Goal: Task Accomplishment & Management: Manage account settings

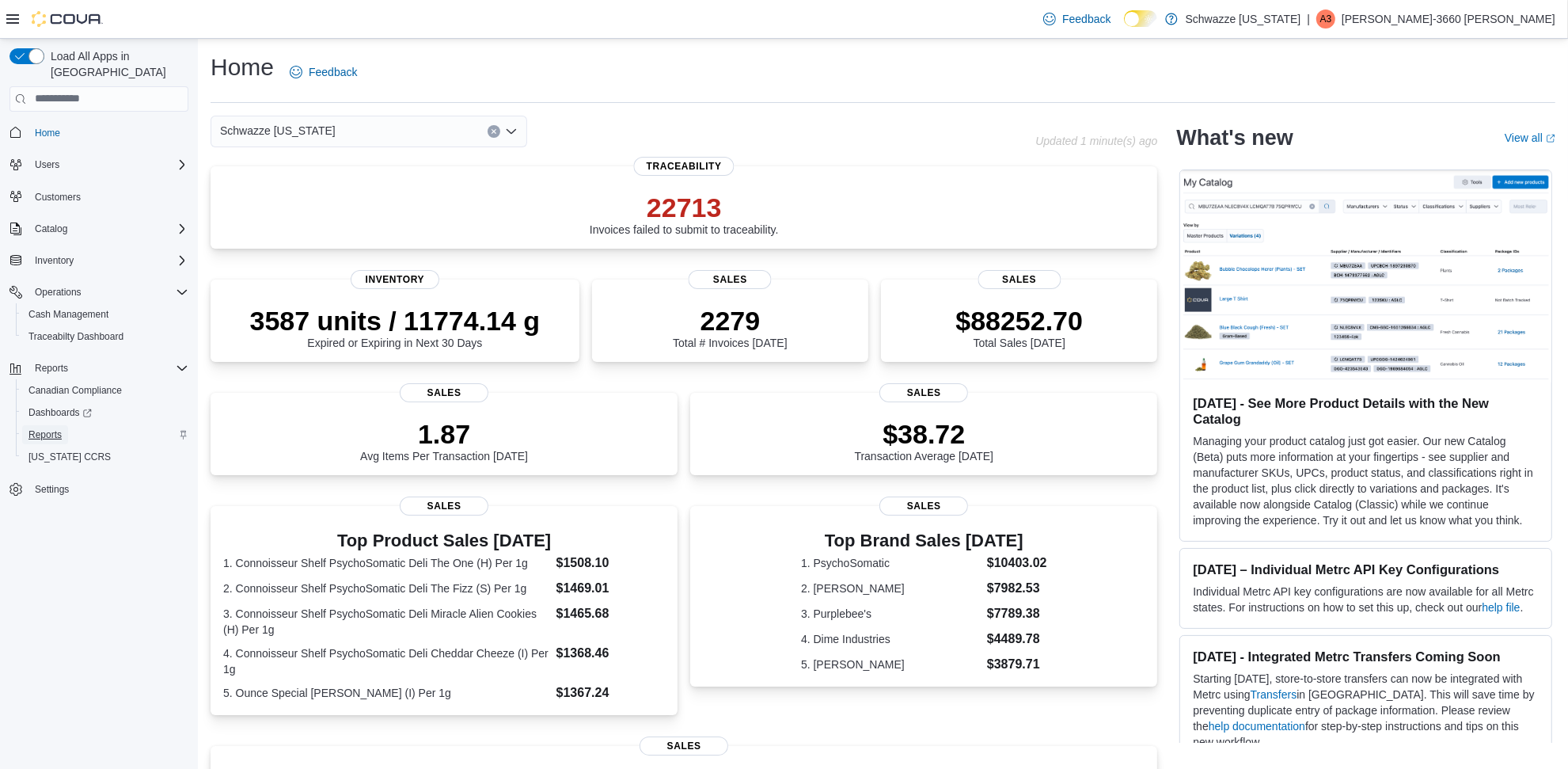
click at [61, 428] on span "Reports" at bounding box center [45, 435] width 33 height 13
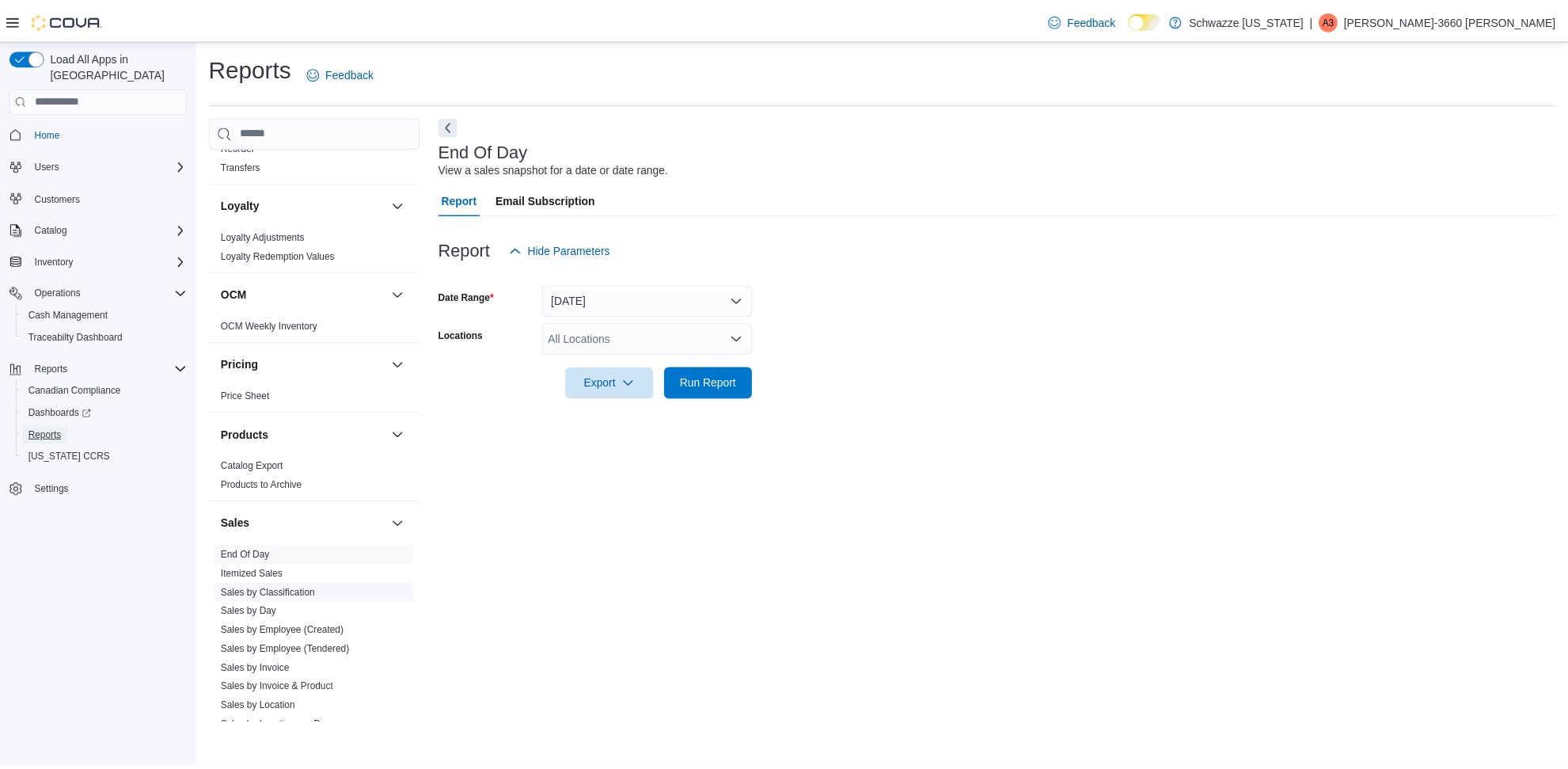
scroll to position [792, 0]
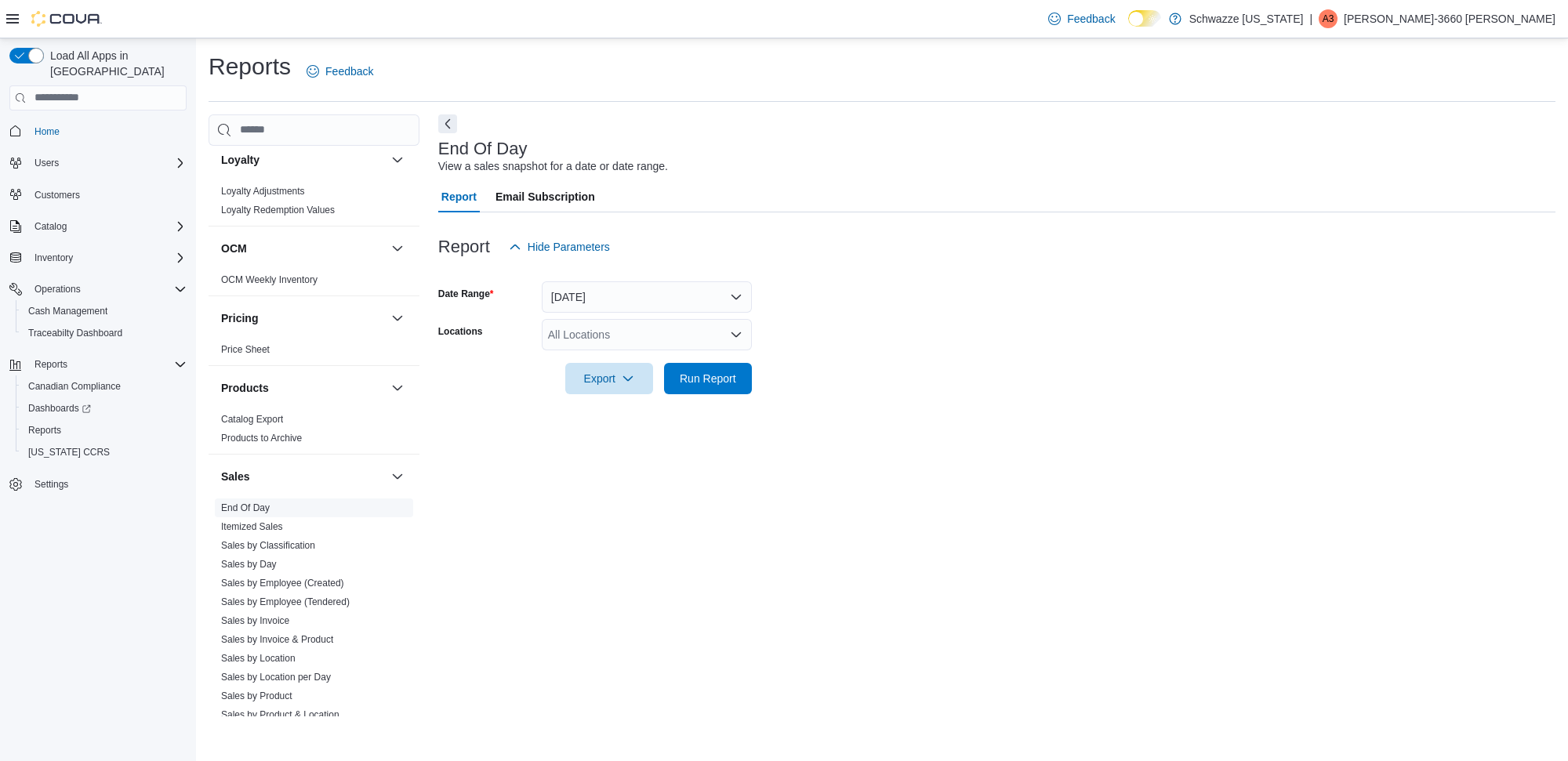
click at [249, 509] on link "End Of Day" at bounding box center [245, 507] width 48 height 11
click at [728, 332] on div "All Locations" at bounding box center [647, 335] width 210 height 31
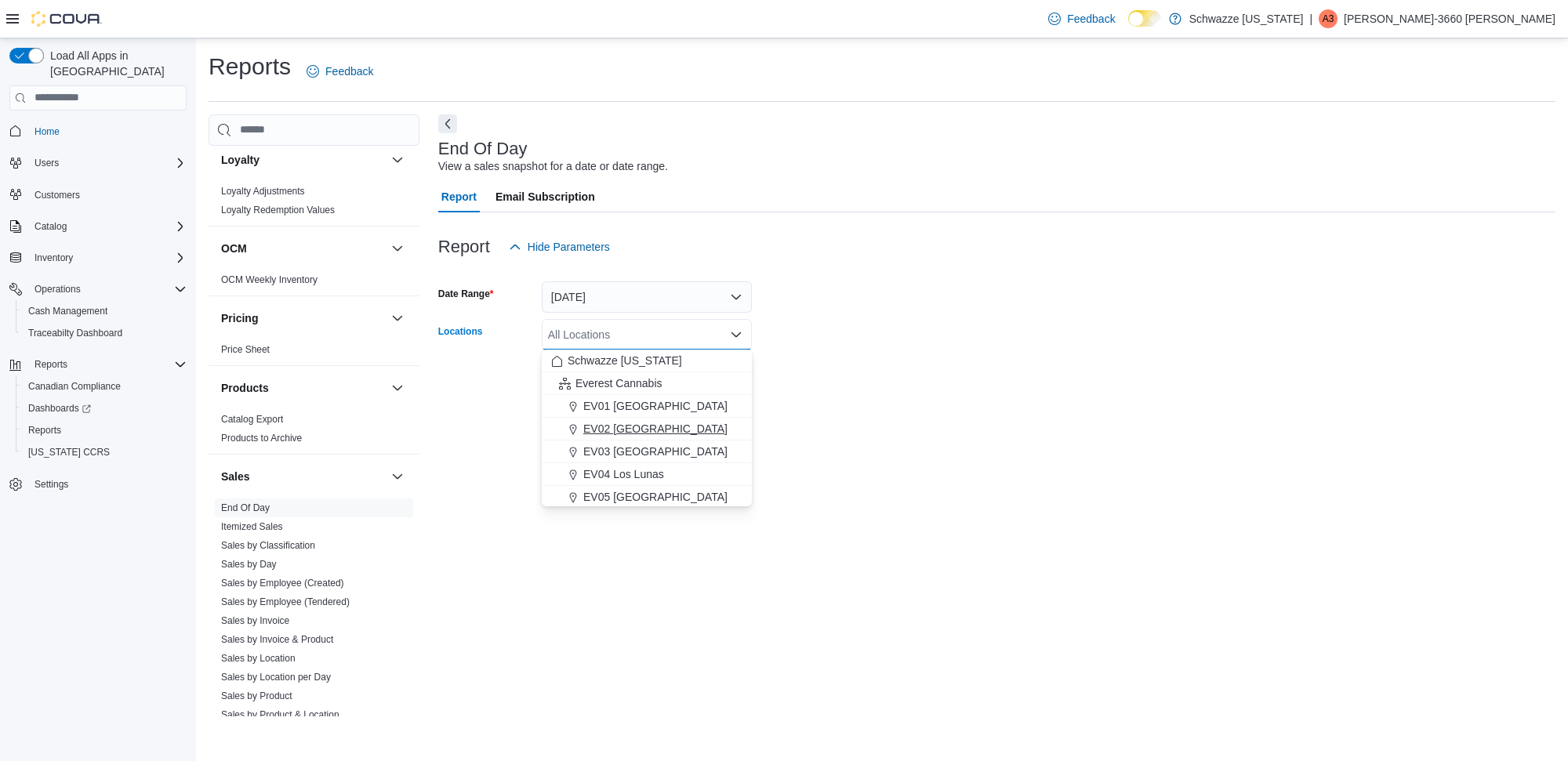
click at [662, 428] on span "EV02 [GEOGRAPHIC_DATA]" at bounding box center [655, 428] width 145 height 15
drag, startPoint x: 990, startPoint y: 466, endPoint x: 856, endPoint y: 451, distance: 134.8
click at [985, 466] on div "End Of Day View a sales snapshot for a date or date range. Report Email Subscri…" at bounding box center [997, 416] width 1117 height 602
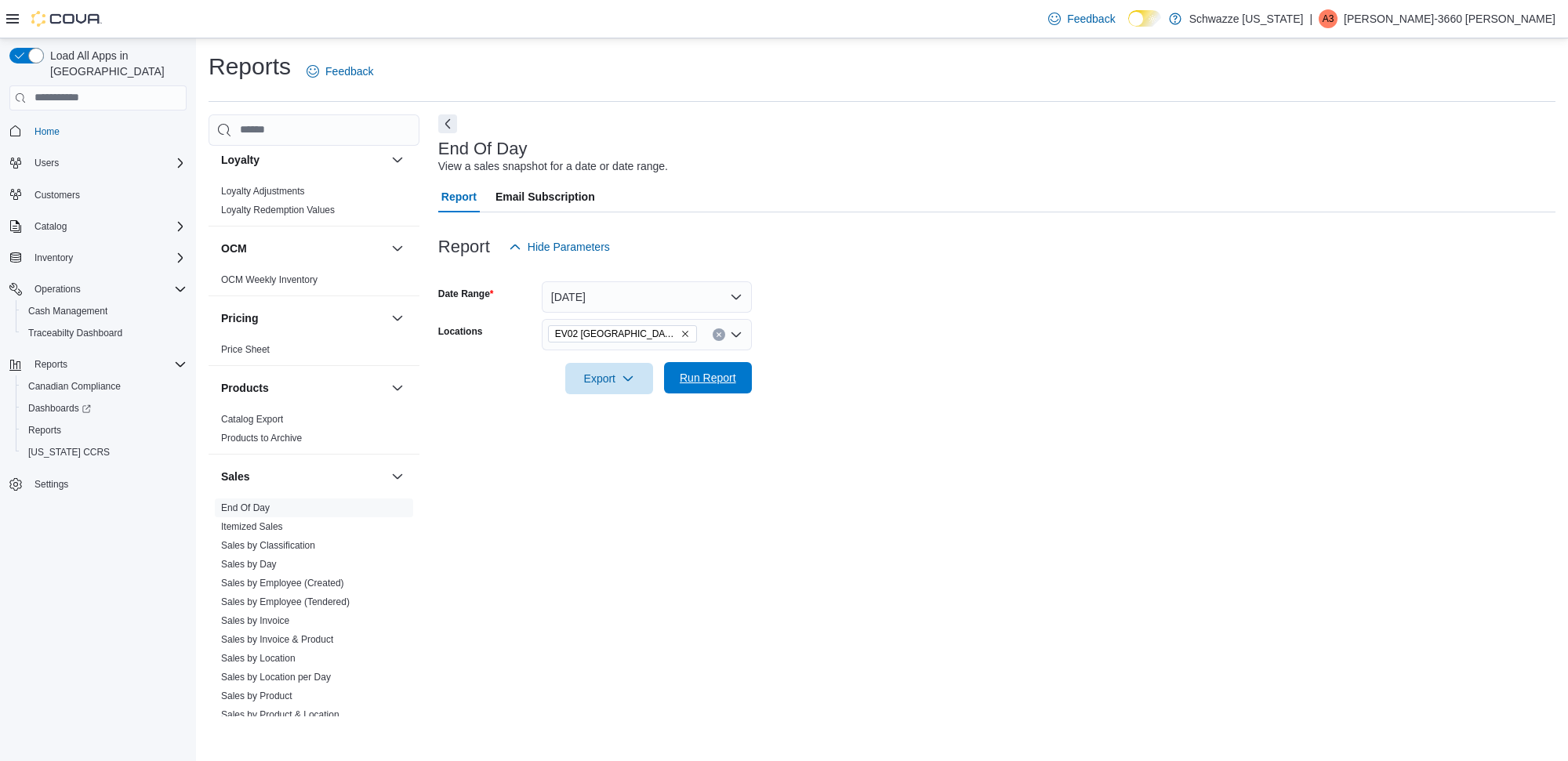
click at [735, 381] on span "Run Report" at bounding box center [708, 377] width 56 height 15
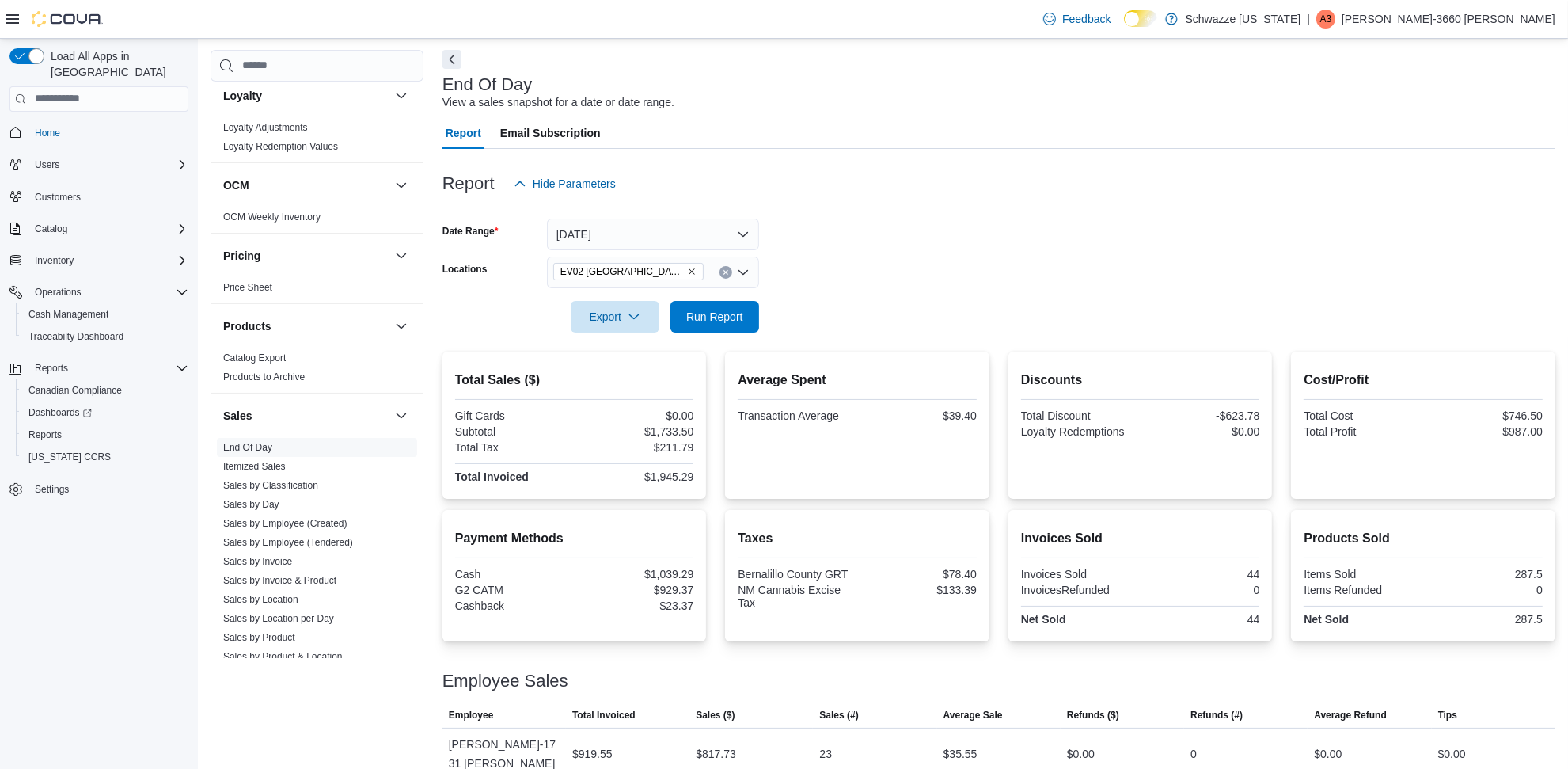
scroll to position [200, 0]
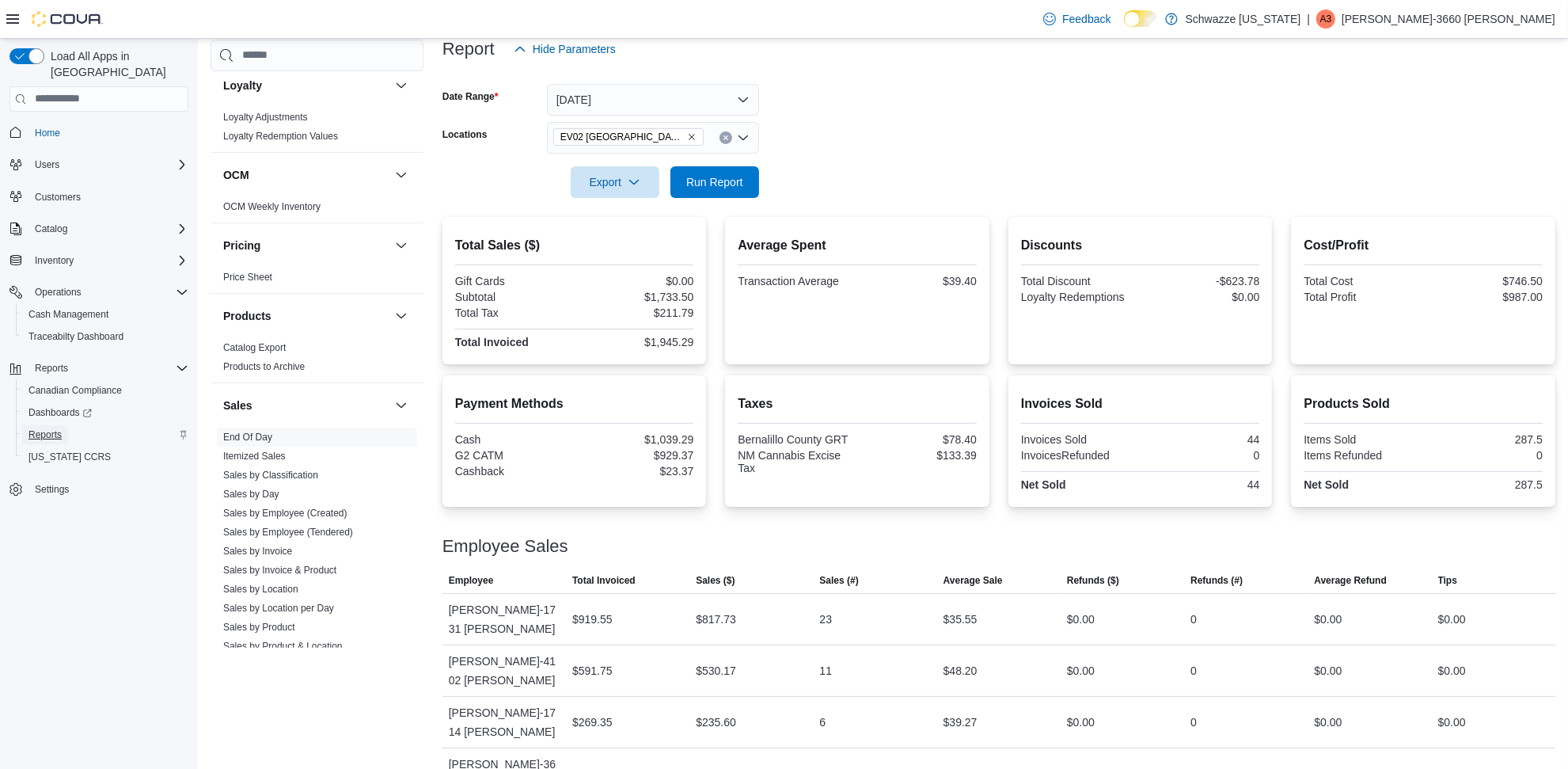
click at [30, 428] on span "Reports" at bounding box center [45, 435] width 33 height 13
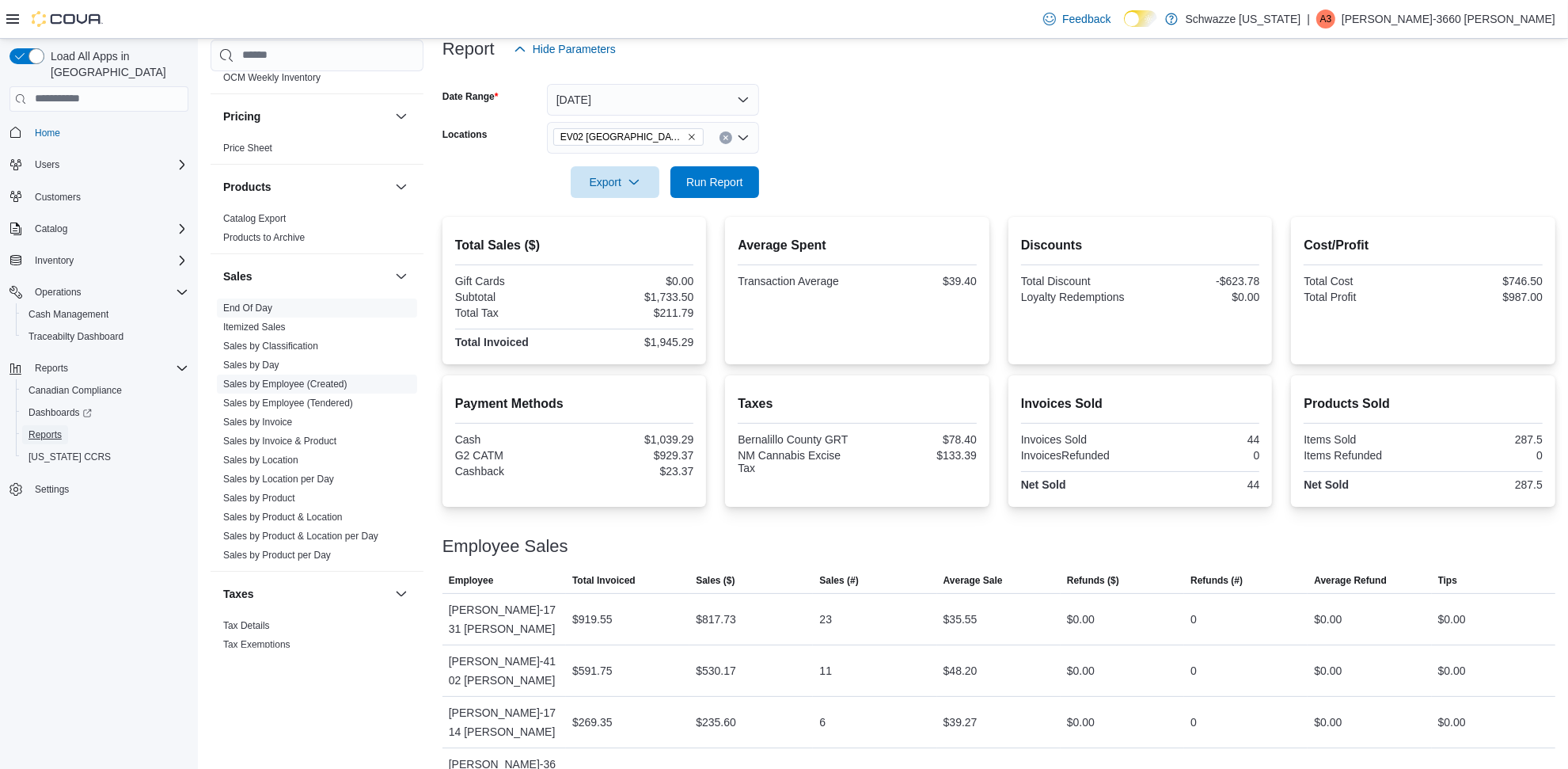
scroll to position [952, 0]
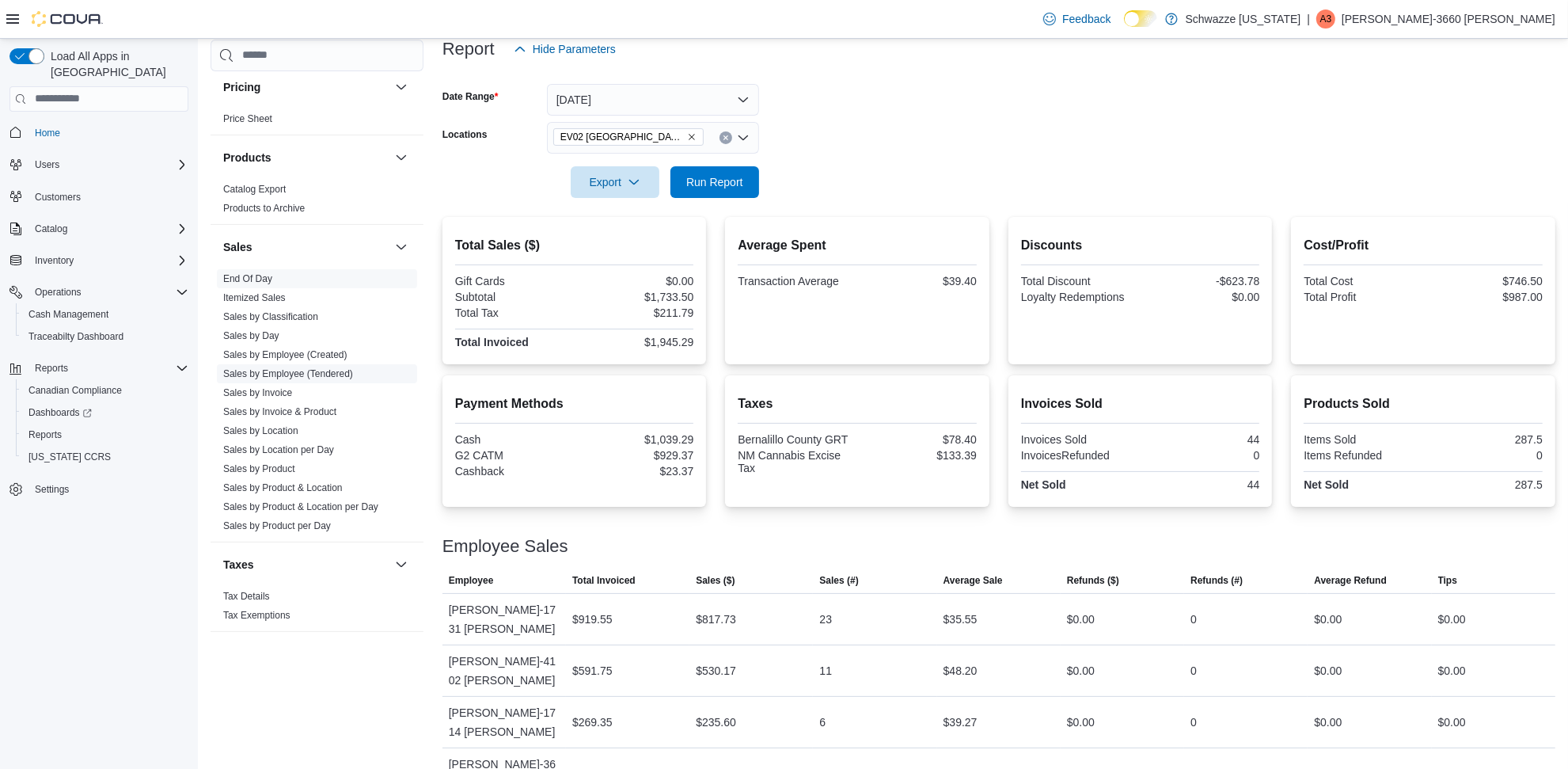
click at [345, 381] on span "Sales by Employee (Tendered)" at bounding box center [317, 373] width 200 height 19
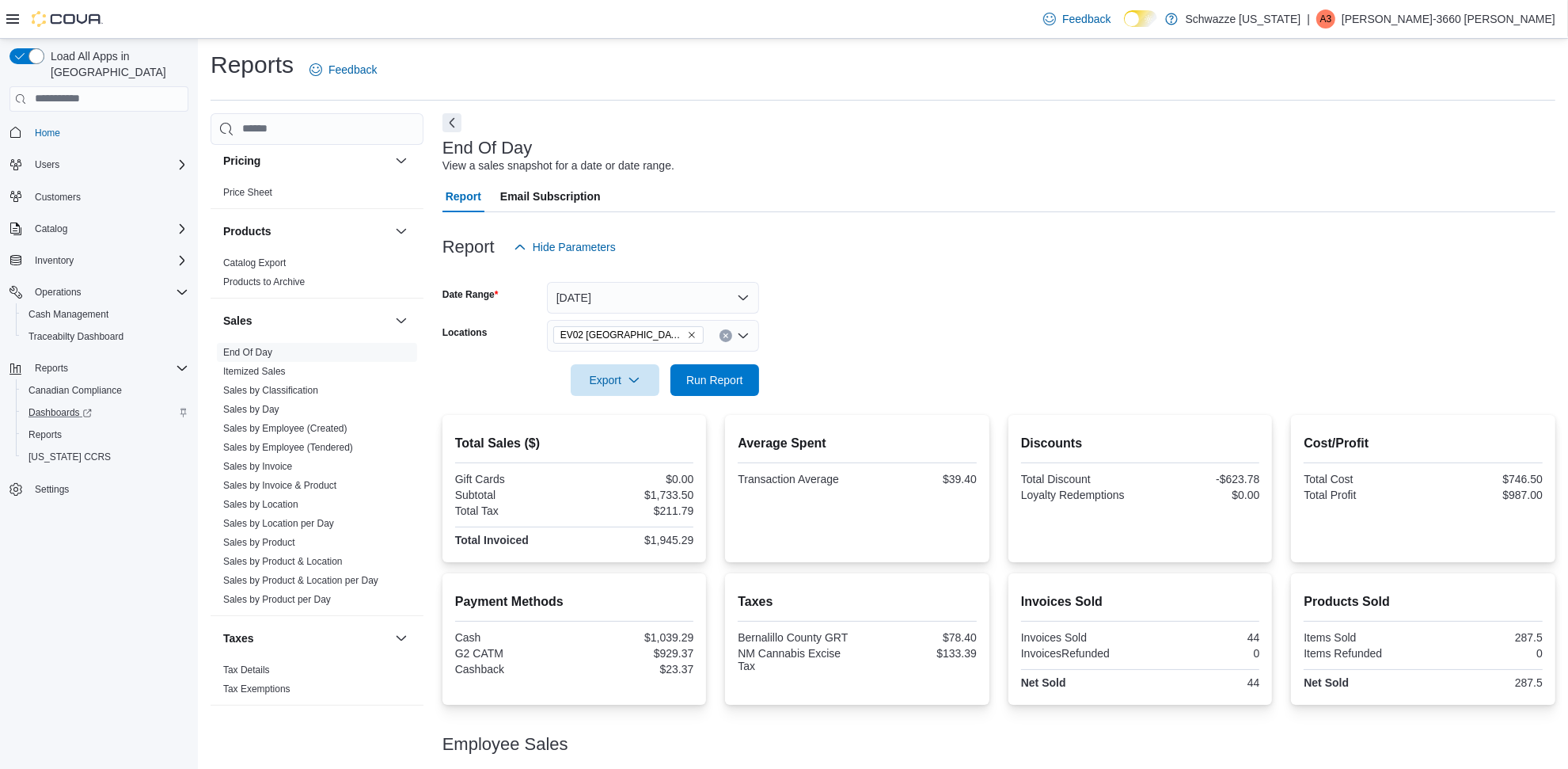
scroll to position [0, 0]
click at [51, 191] on span "Customers" at bounding box center [58, 198] width 46 height 13
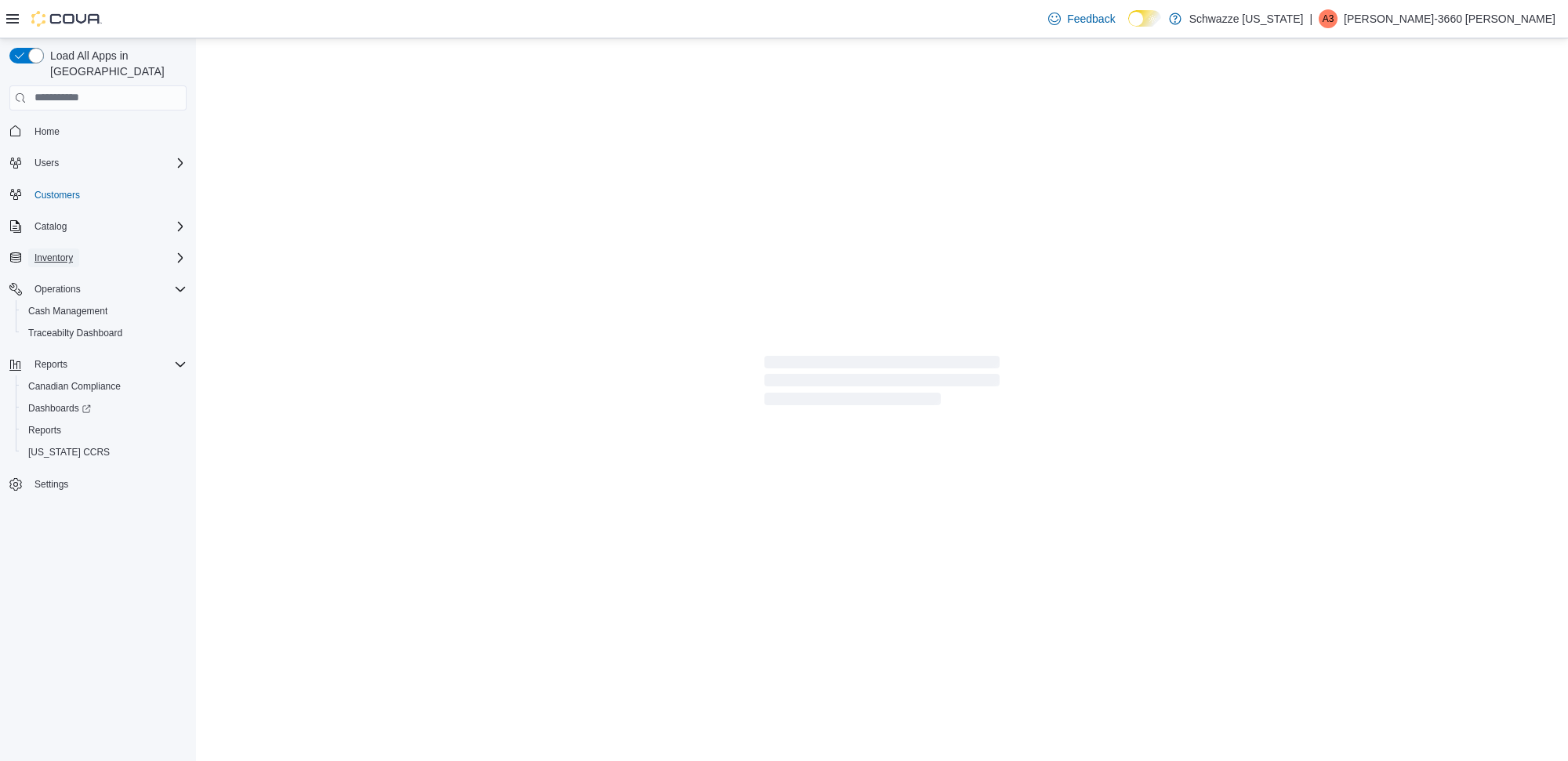
click at [54, 248] on span "Inventory" at bounding box center [54, 257] width 38 height 19
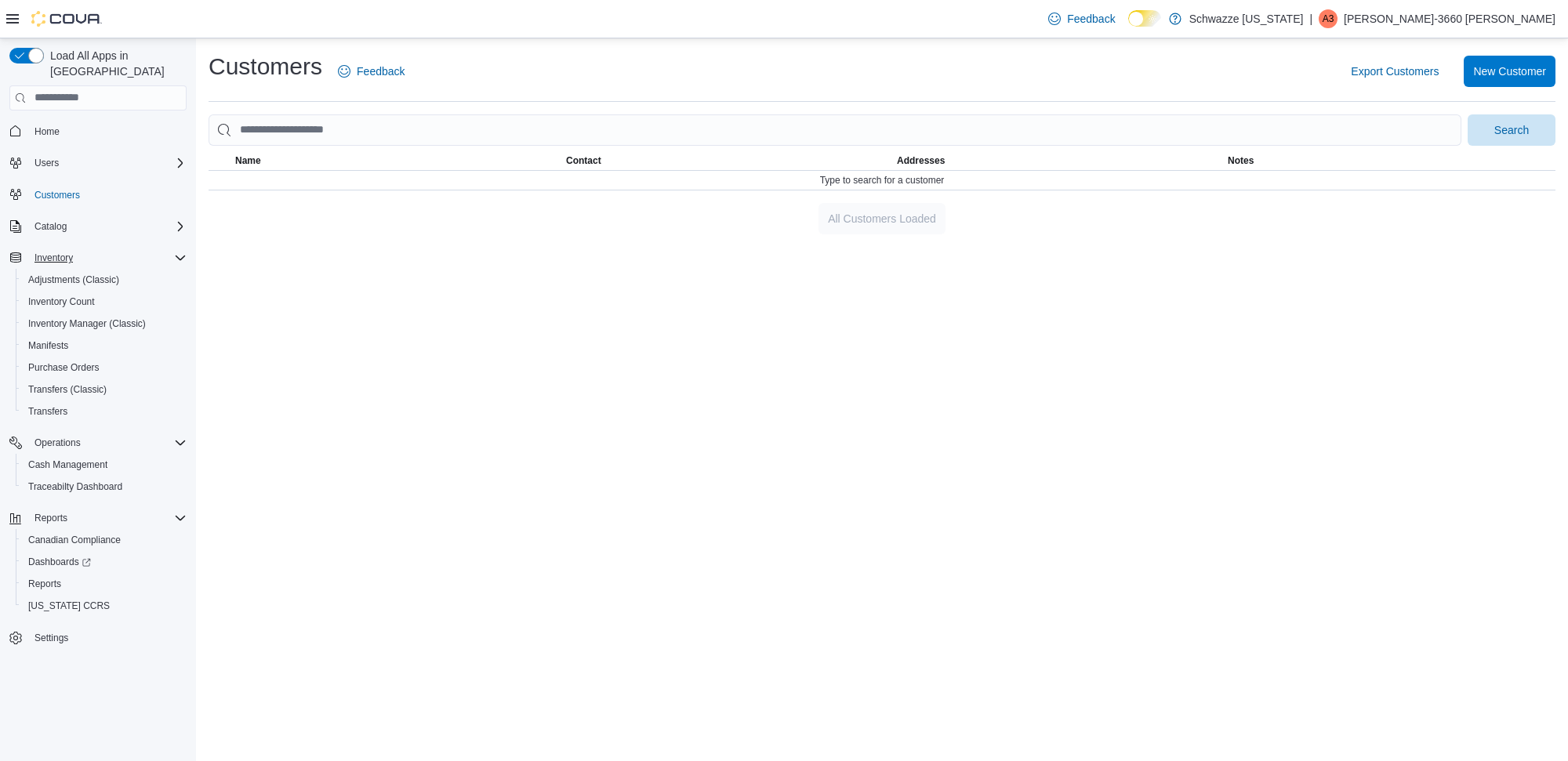
click at [75, 189] on button "Customers" at bounding box center [97, 195] width 190 height 23
click at [60, 292] on span "Inventory Count" at bounding box center [61, 301] width 66 height 19
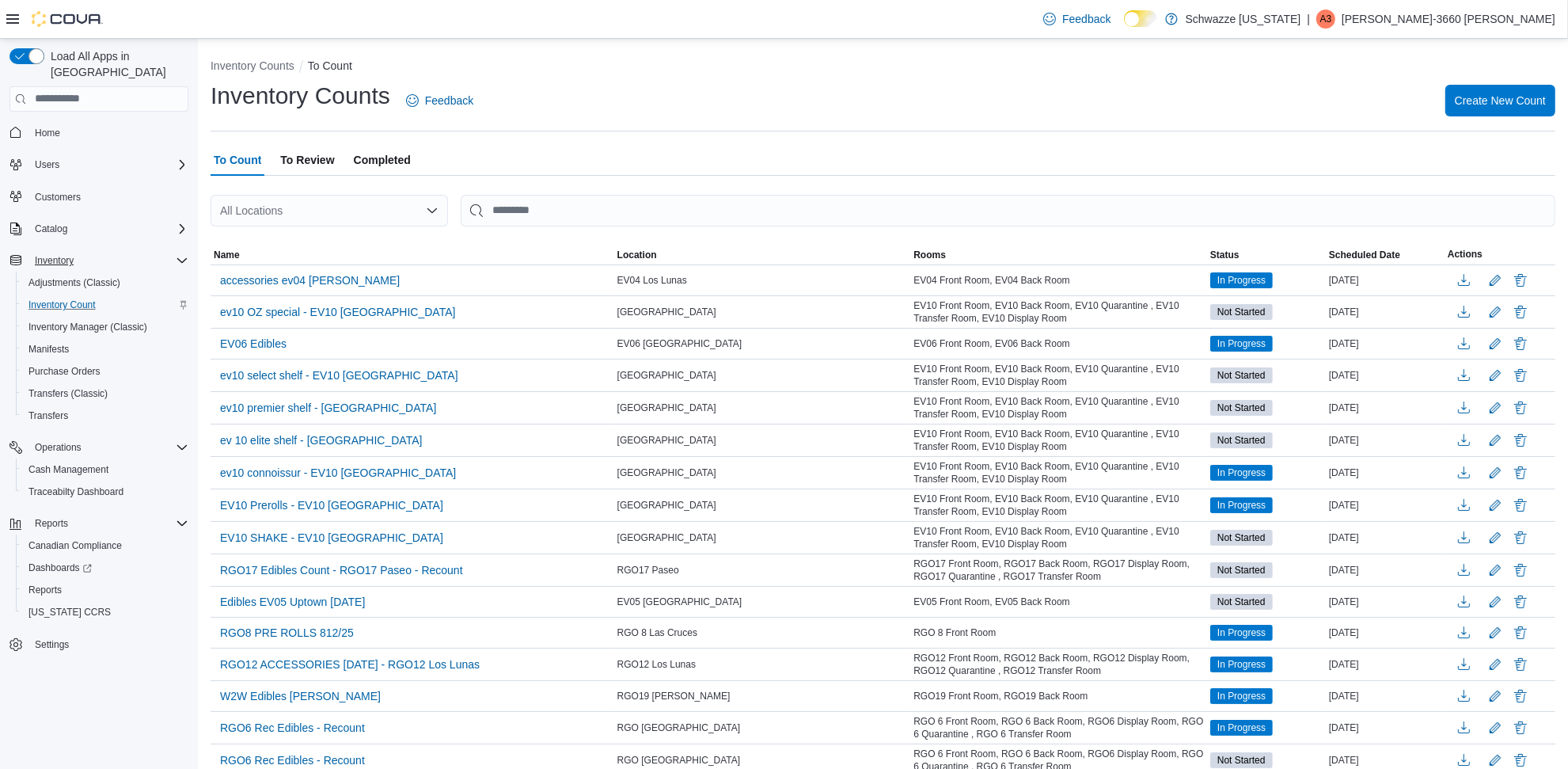
click at [282, 202] on div "All Locations" at bounding box center [329, 210] width 238 height 31
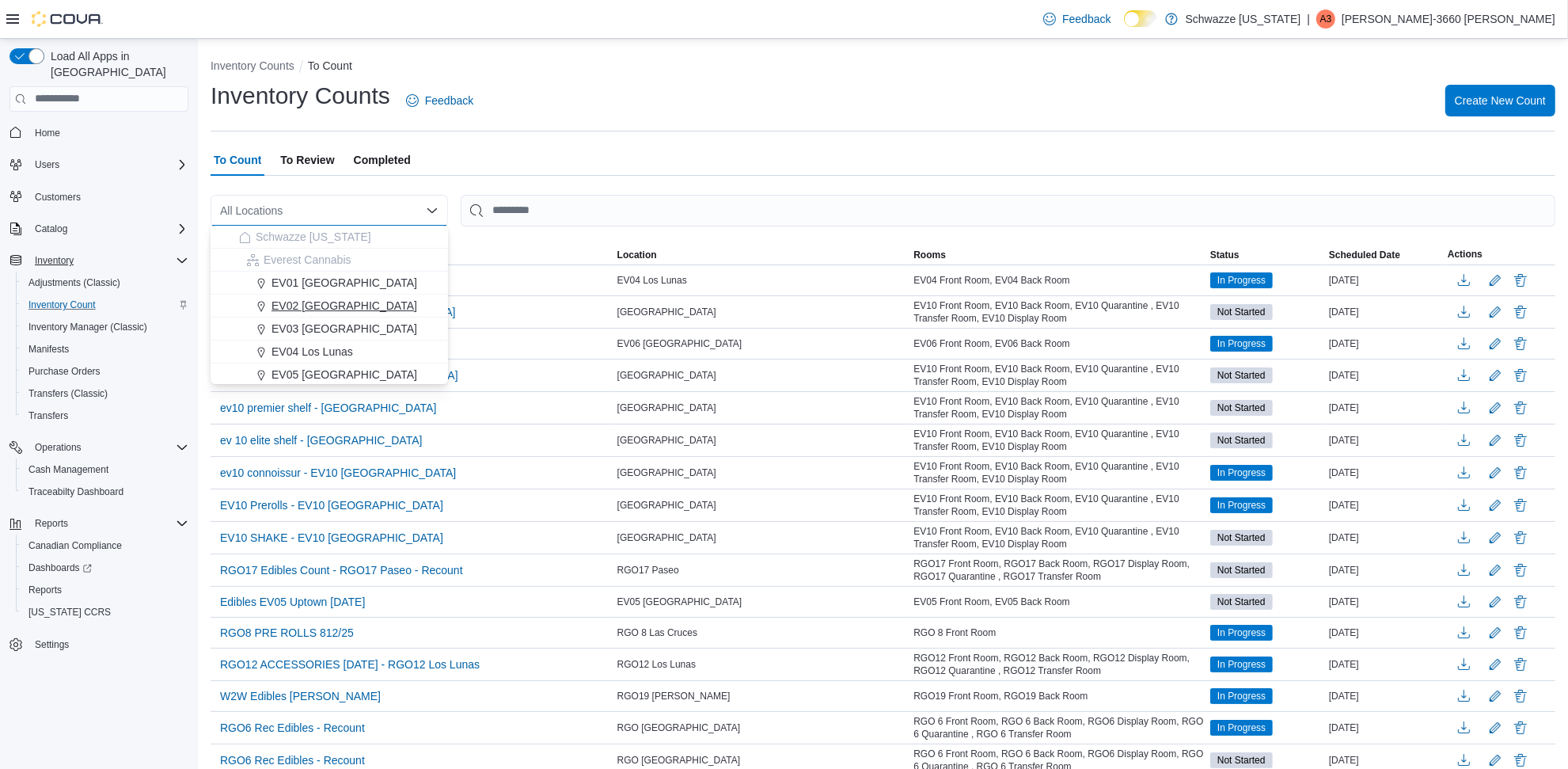
click at [324, 298] on span "EV02 [GEOGRAPHIC_DATA]" at bounding box center [344, 305] width 146 height 16
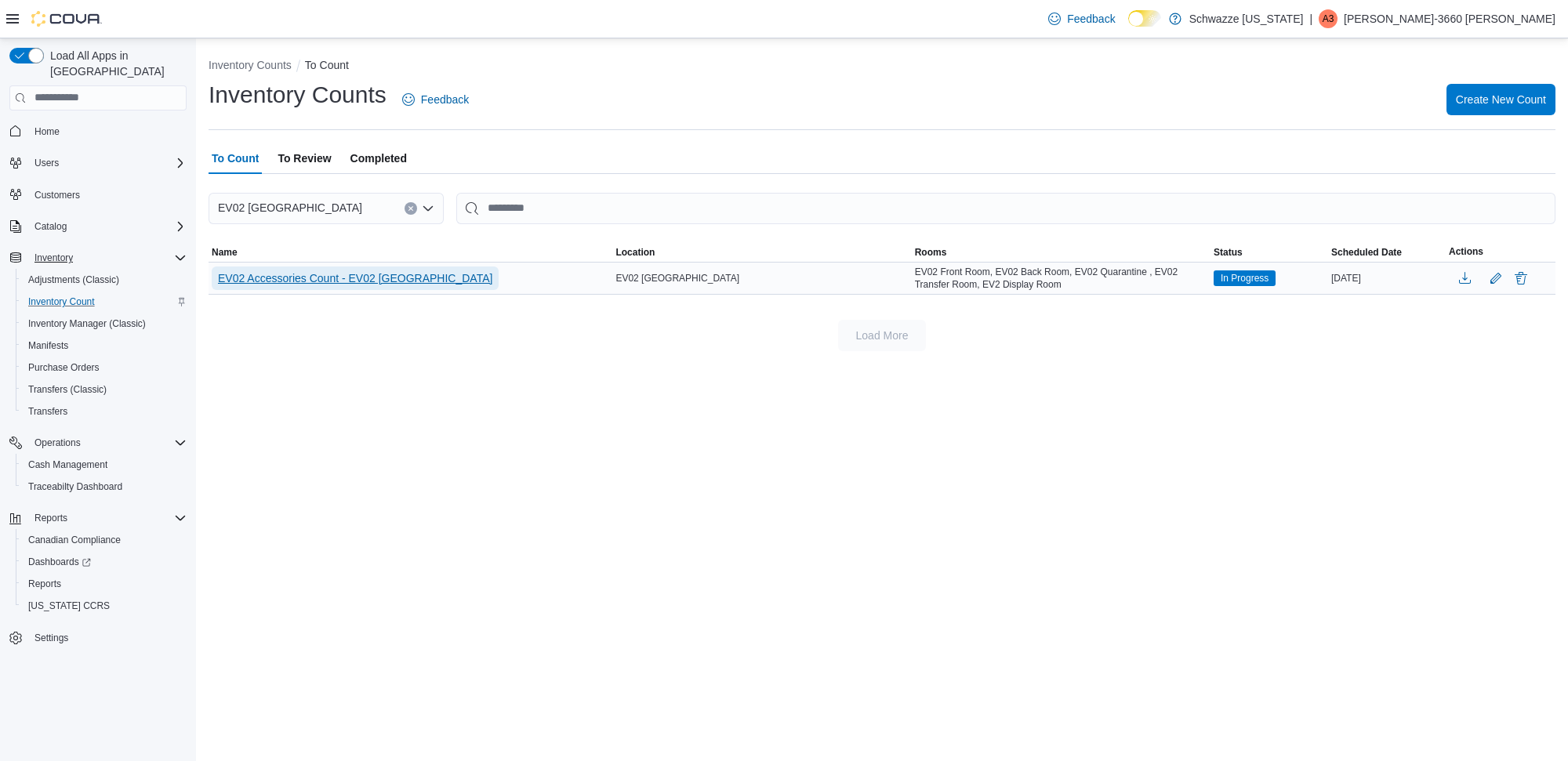
click at [355, 270] on span "EV02 Accessories Count - EV02 [GEOGRAPHIC_DATA]" at bounding box center [356, 277] width 275 height 15
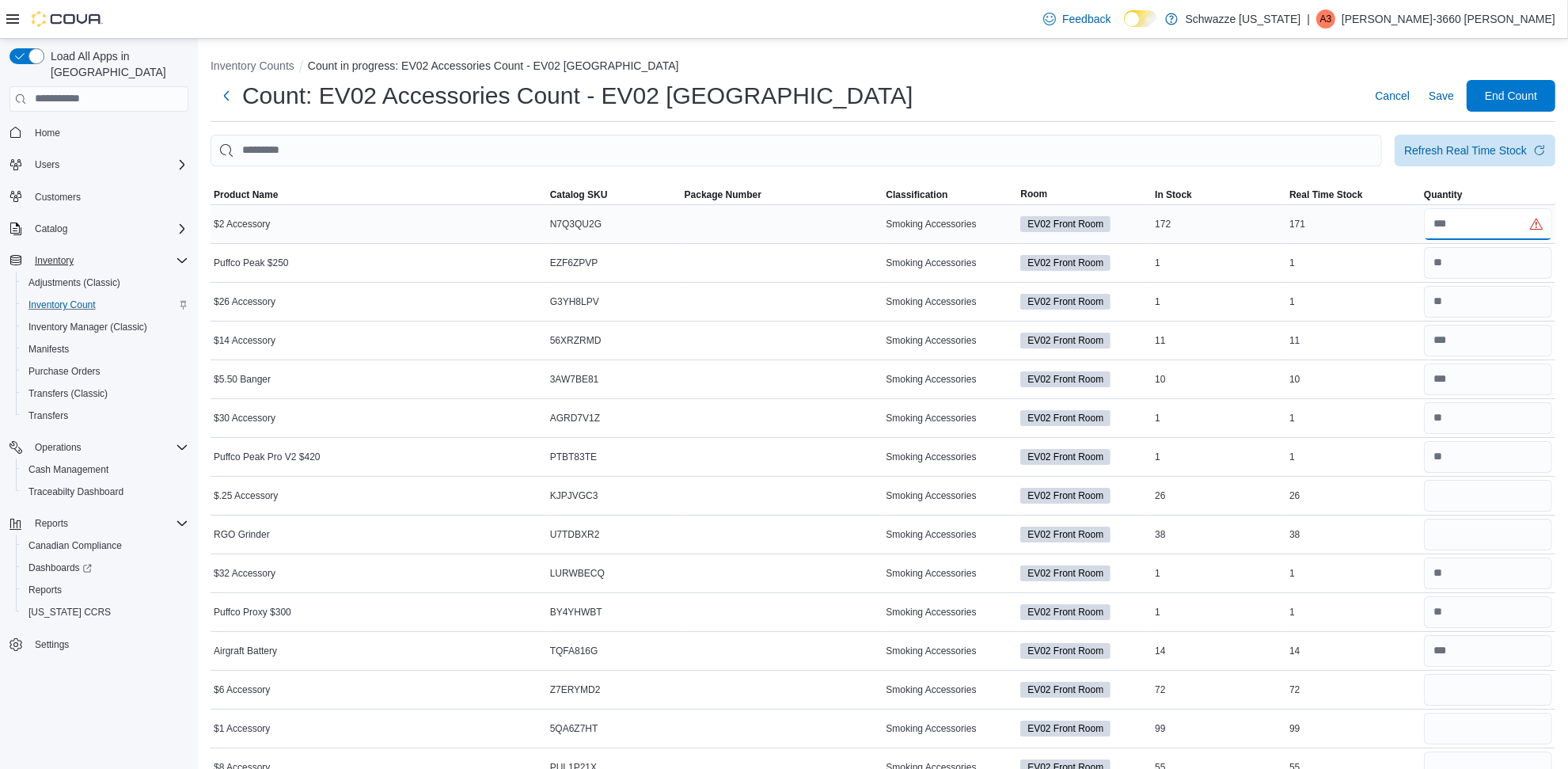
click at [1493, 234] on input "number" at bounding box center [1489, 224] width 129 height 31
type input "***"
click at [1481, 495] on input "number" at bounding box center [1489, 495] width 129 height 31
type input "*"
click at [1495, 545] on input "number" at bounding box center [1489, 535] width 129 height 31
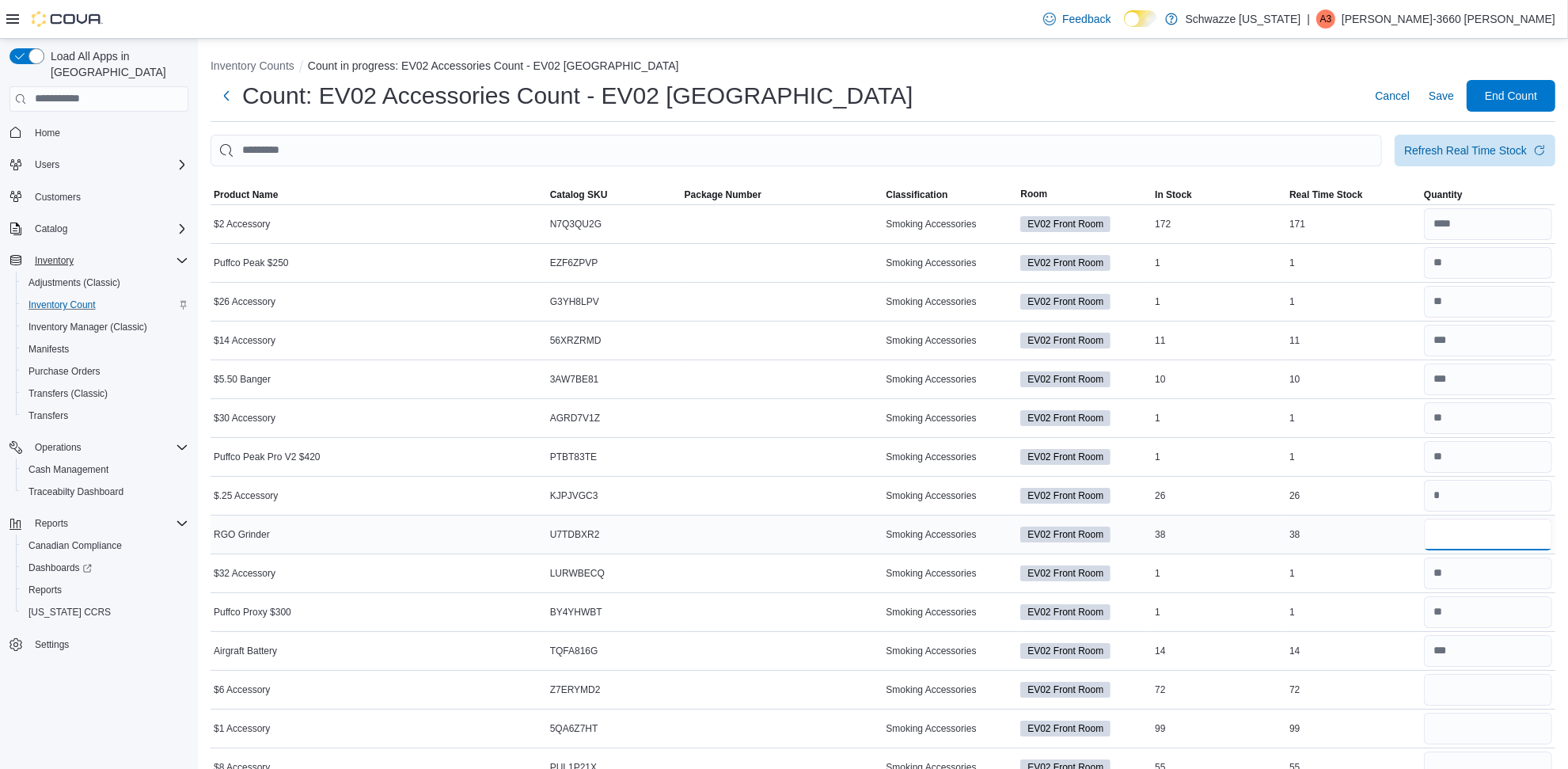
type input "**"
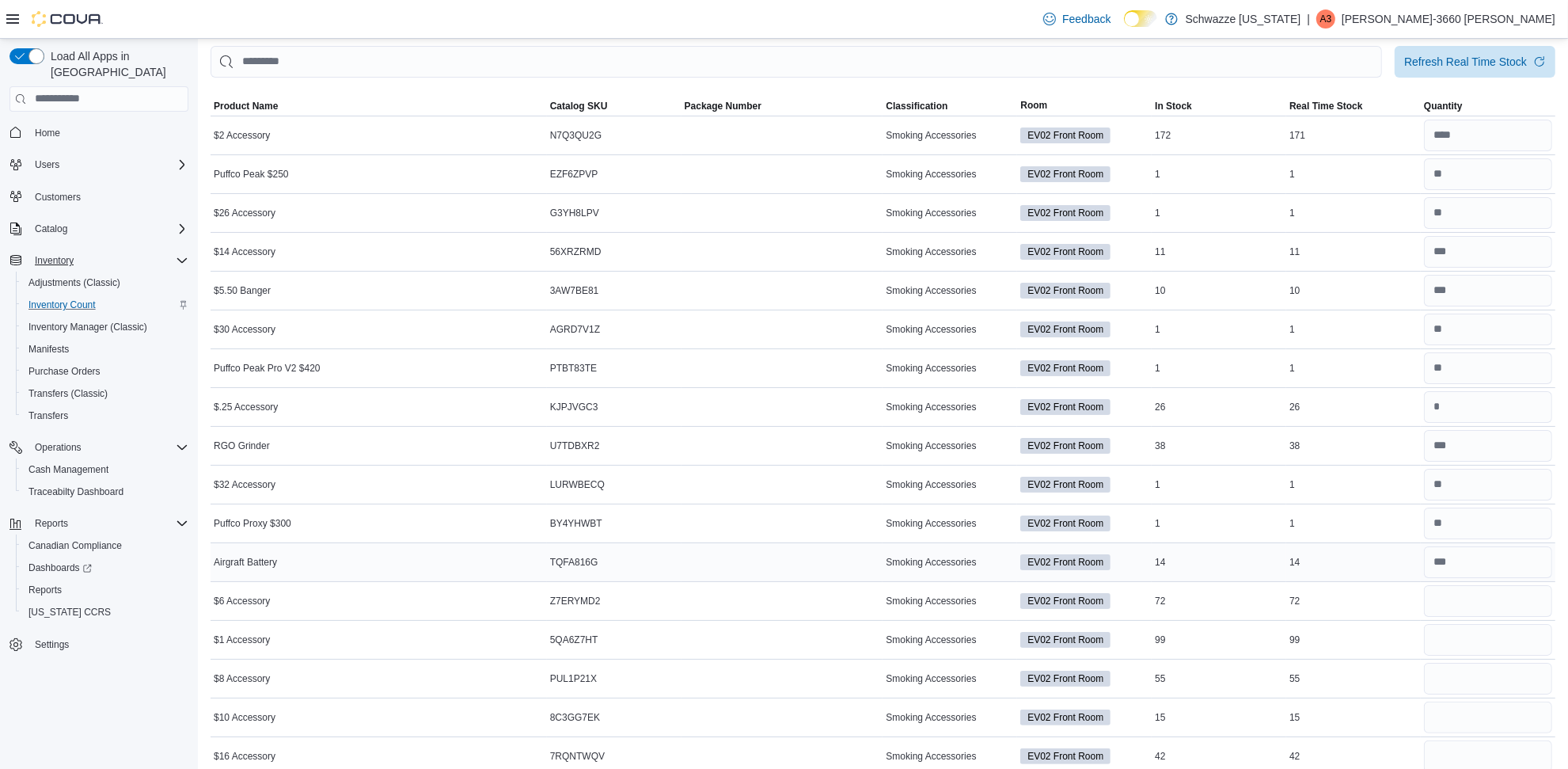
scroll to position [99, 0]
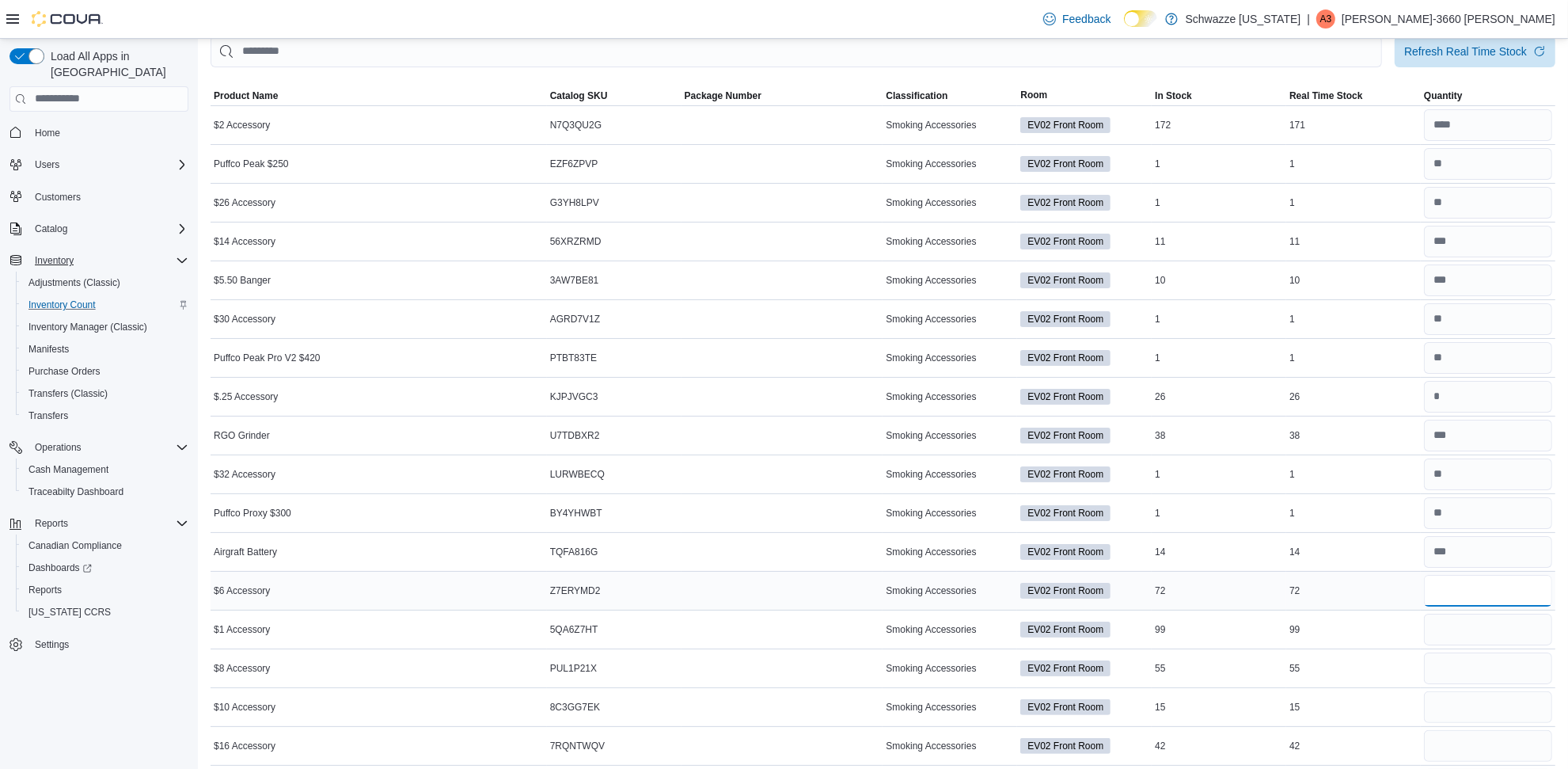
click at [1442, 592] on input "number" at bounding box center [1489, 591] width 129 height 31
type input "**"
click at [1459, 639] on input "number" at bounding box center [1489, 629] width 129 height 31
type input "**"
click at [1461, 672] on input "number" at bounding box center [1489, 668] width 129 height 31
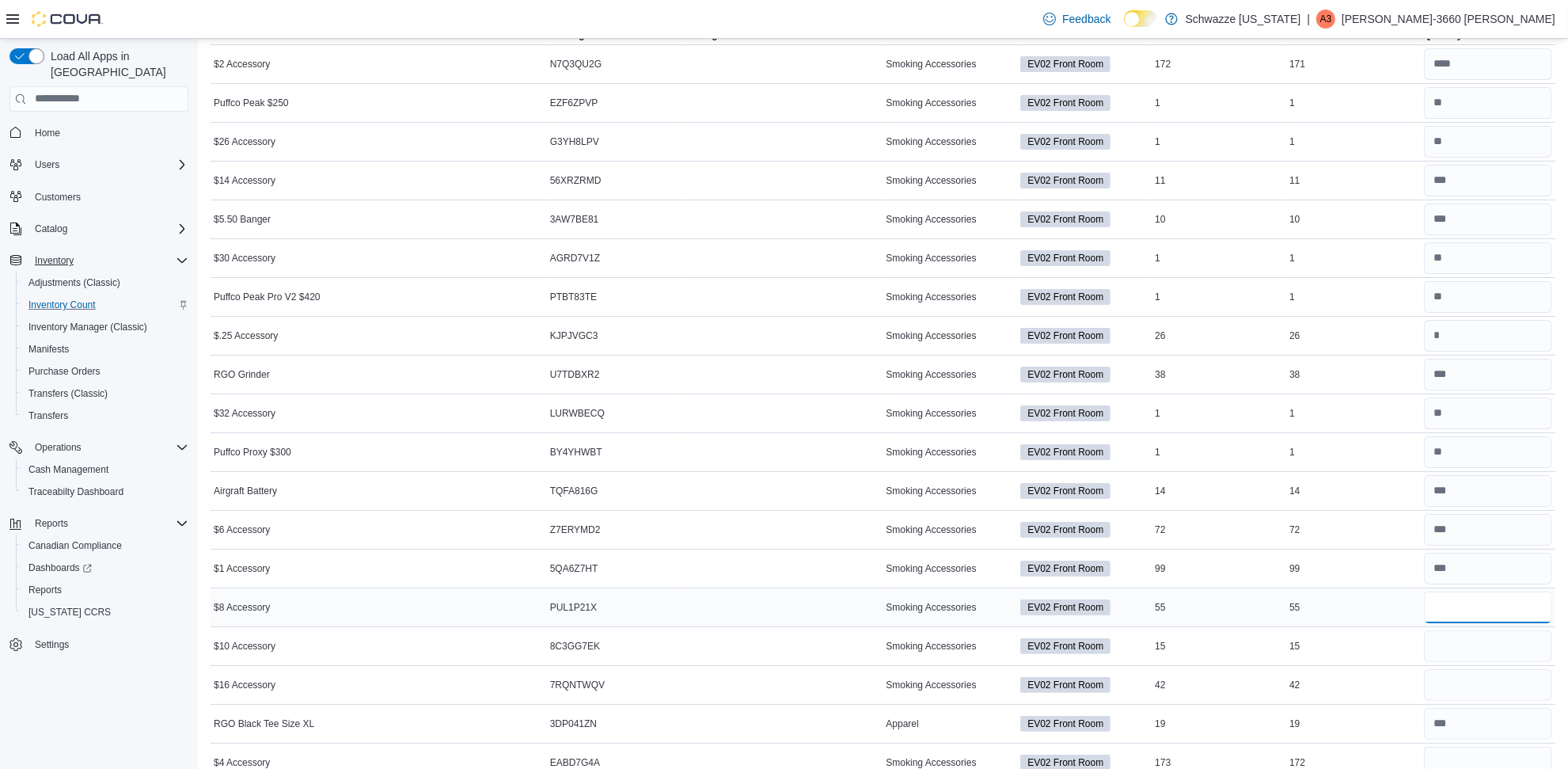
scroll to position [188, 0]
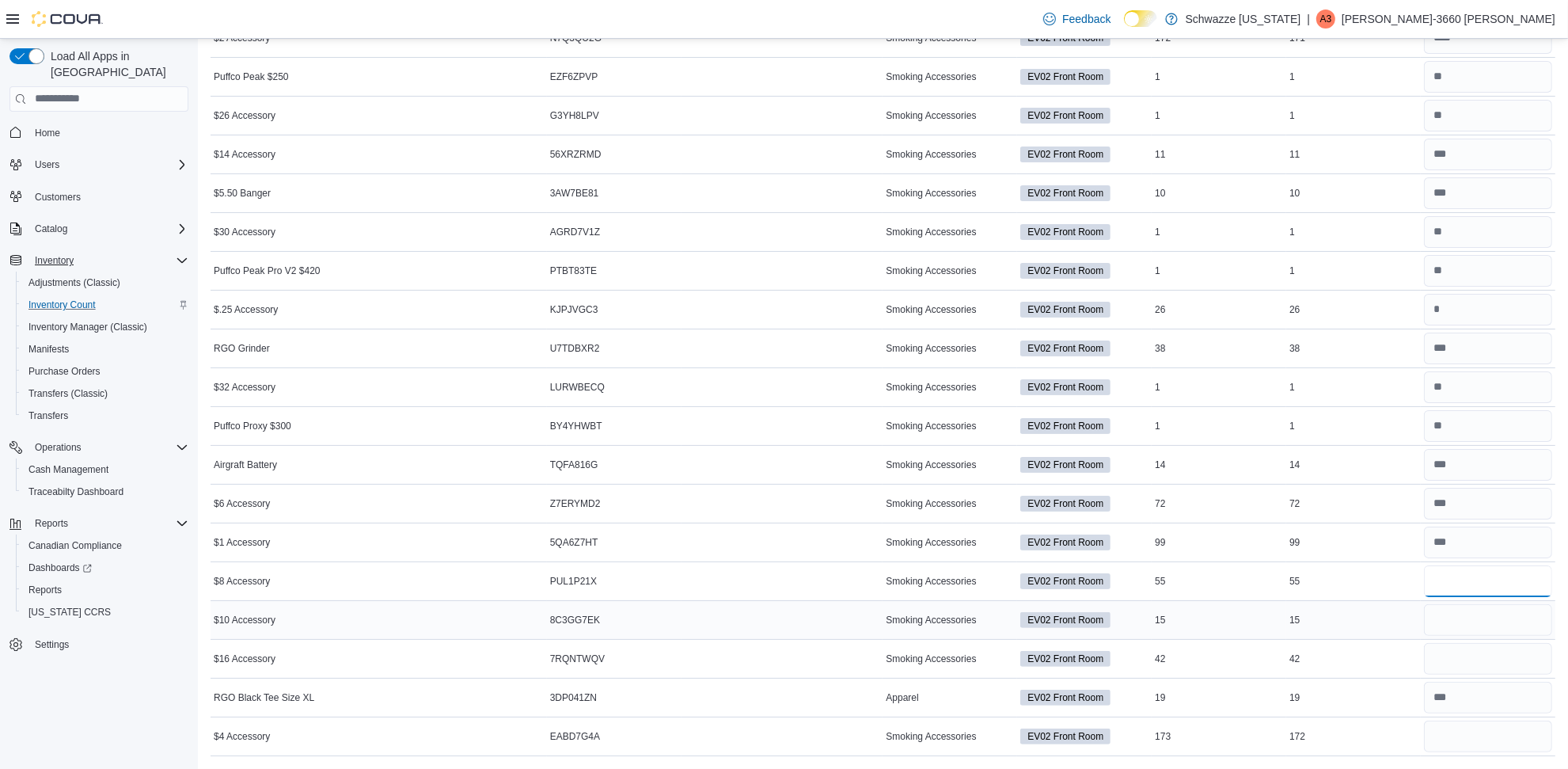
type input "**"
click at [1494, 616] on input "number" at bounding box center [1489, 620] width 129 height 31
type input "*"
type input "**"
click at [1515, 665] on input "number" at bounding box center [1489, 659] width 129 height 31
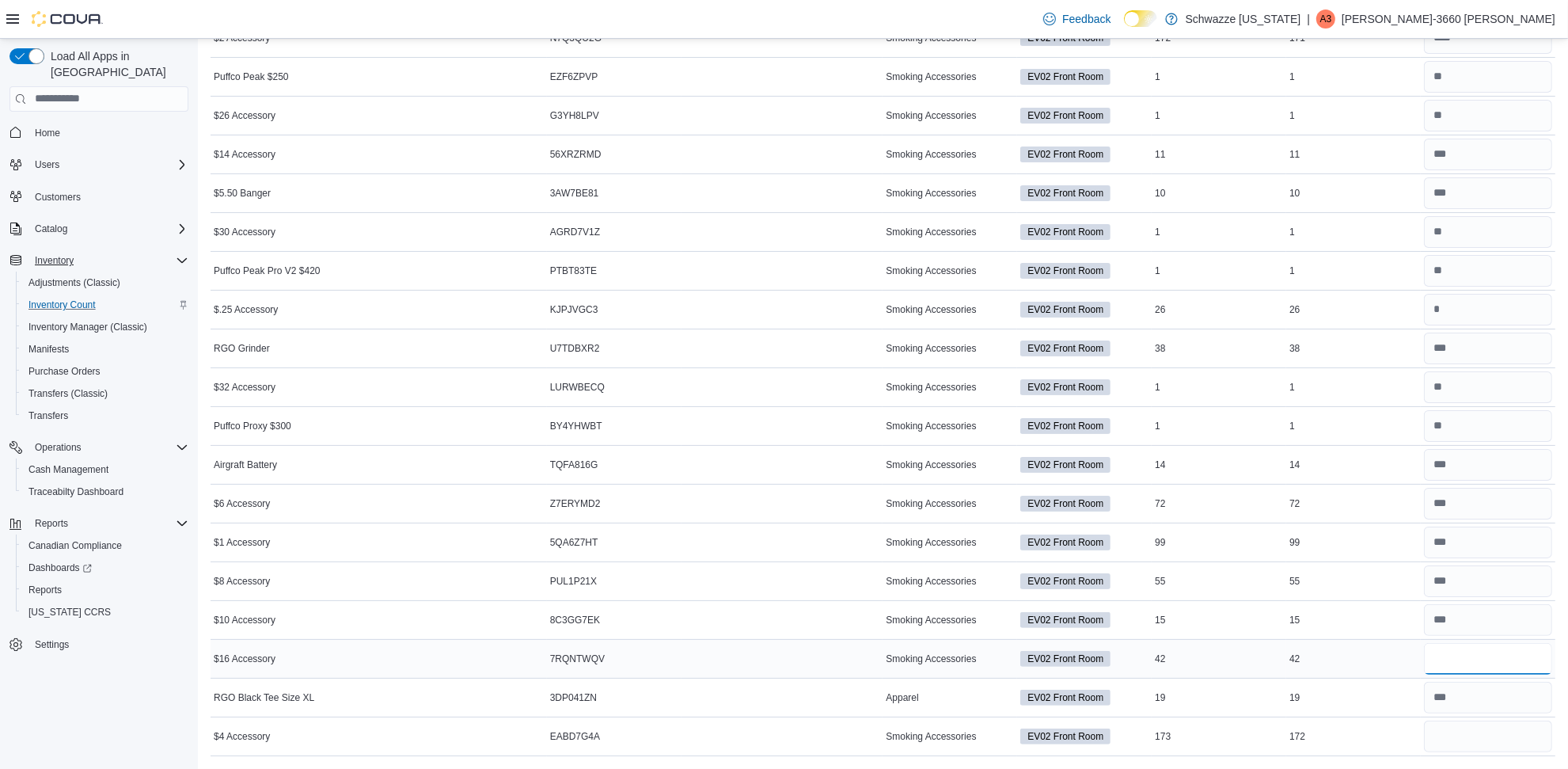
type input "**"
click at [1508, 730] on input "number" at bounding box center [1489, 736] width 129 height 31
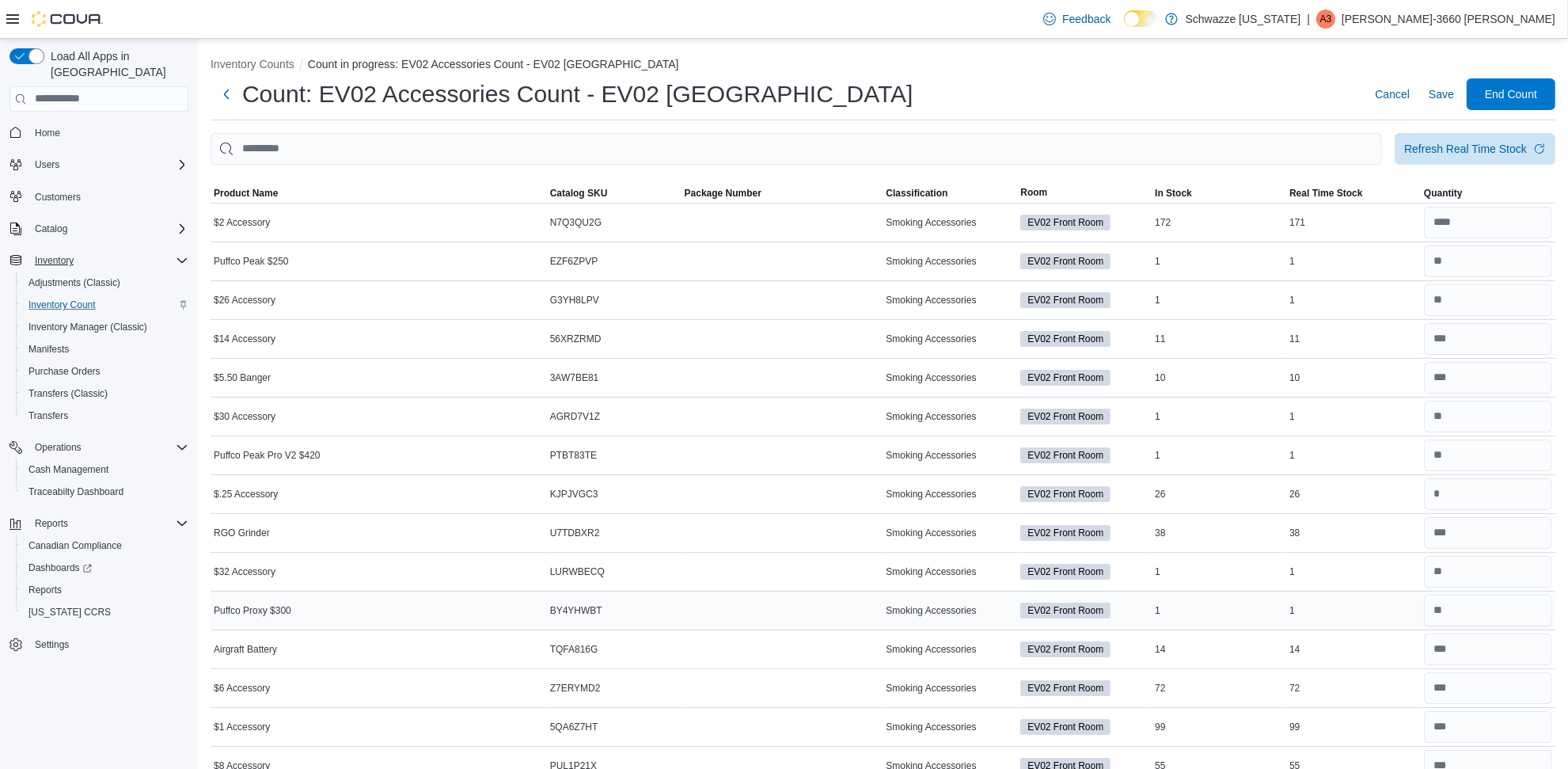
scroll to position [0, 0]
type input "***"
click at [1448, 88] on span "Save" at bounding box center [1442, 96] width 26 height 16
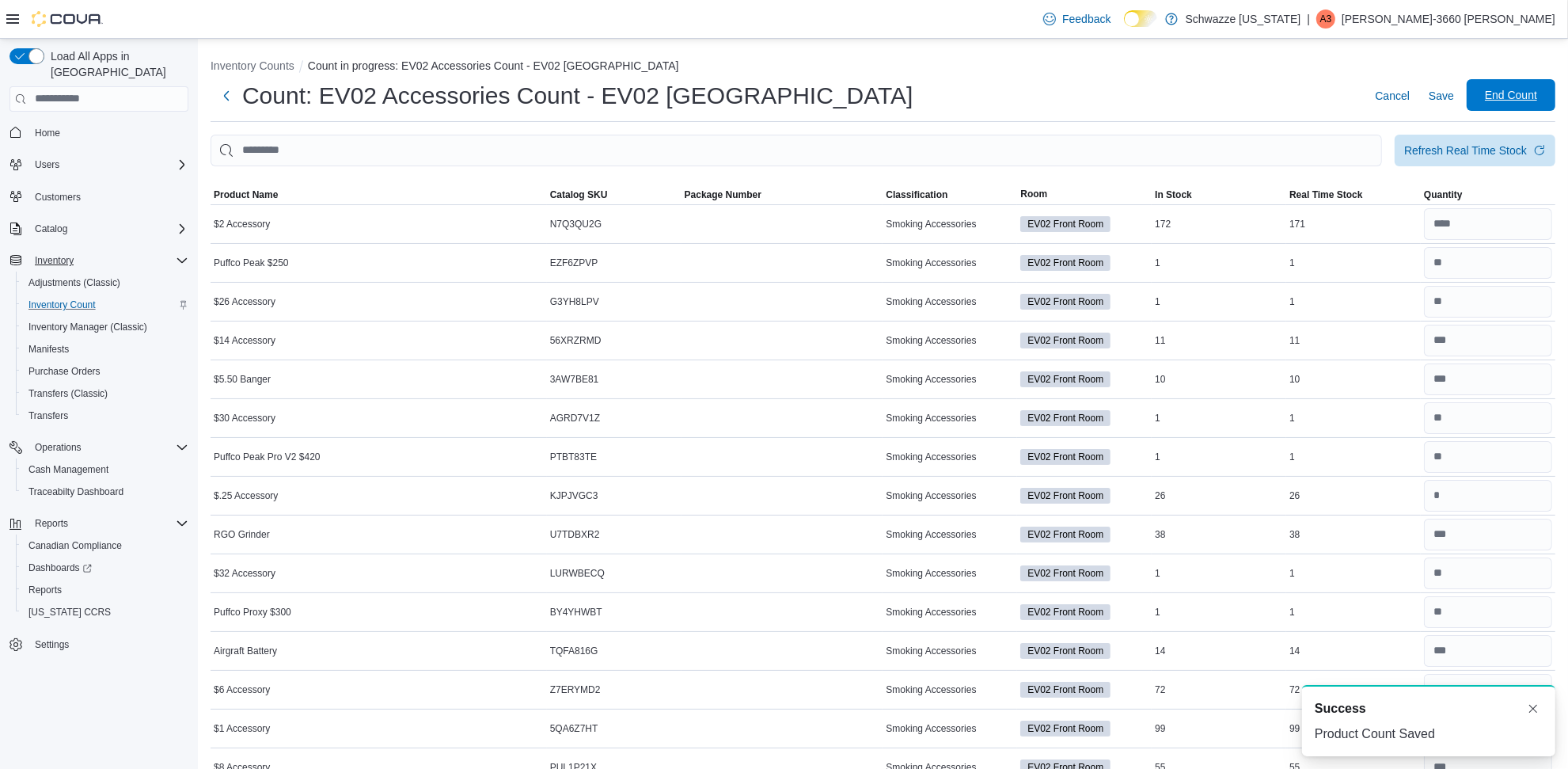
click at [1510, 93] on span "End Count" at bounding box center [1511, 95] width 52 height 16
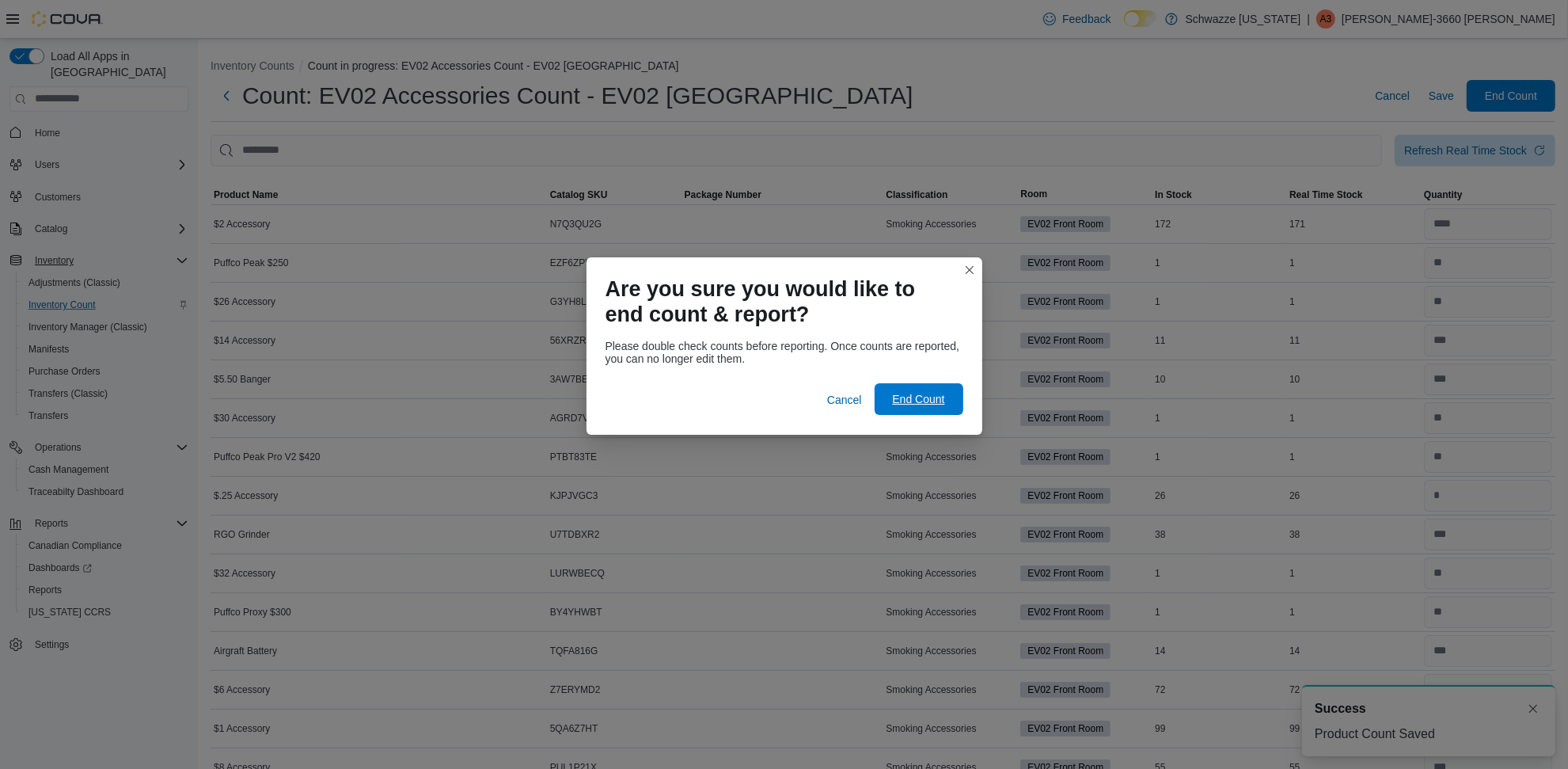
click at [887, 393] on span "End Count" at bounding box center [919, 399] width 70 height 31
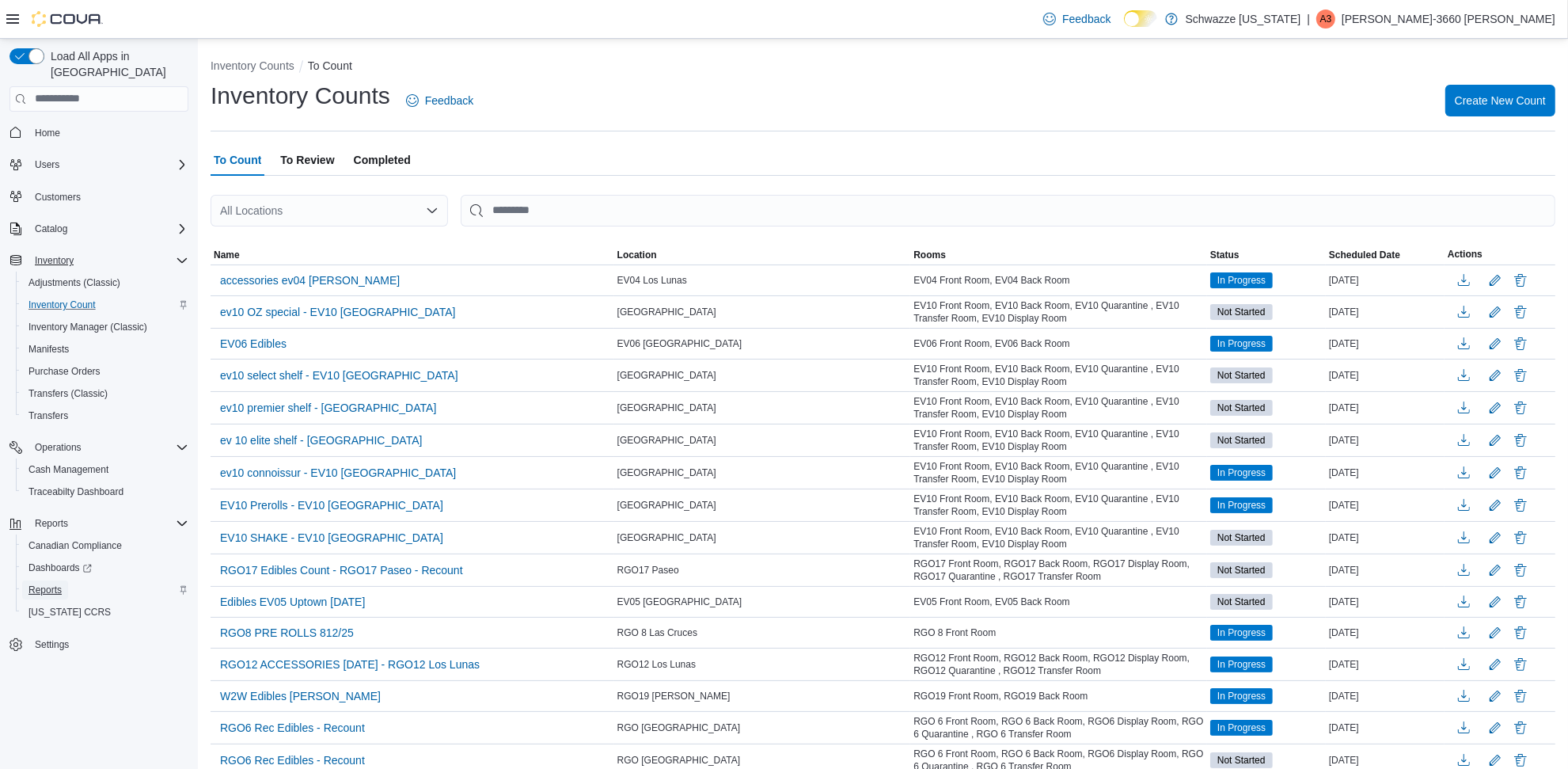
drag, startPoint x: 56, startPoint y: 571, endPoint x: 70, endPoint y: 569, distance: 14.1
click at [56, 583] on span "Reports" at bounding box center [45, 590] width 33 height 13
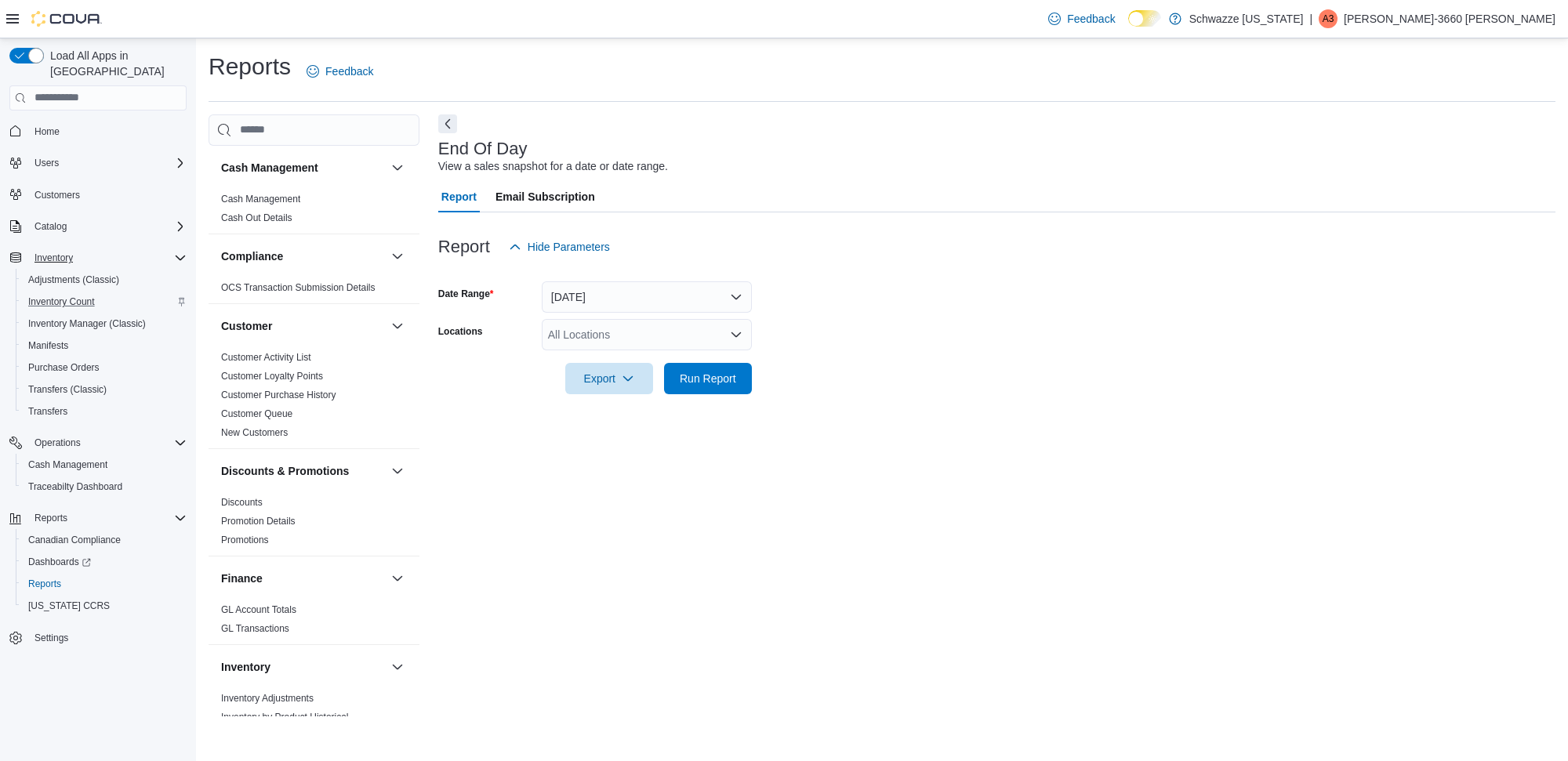
click at [567, 337] on div "All Locations" at bounding box center [647, 335] width 210 height 31
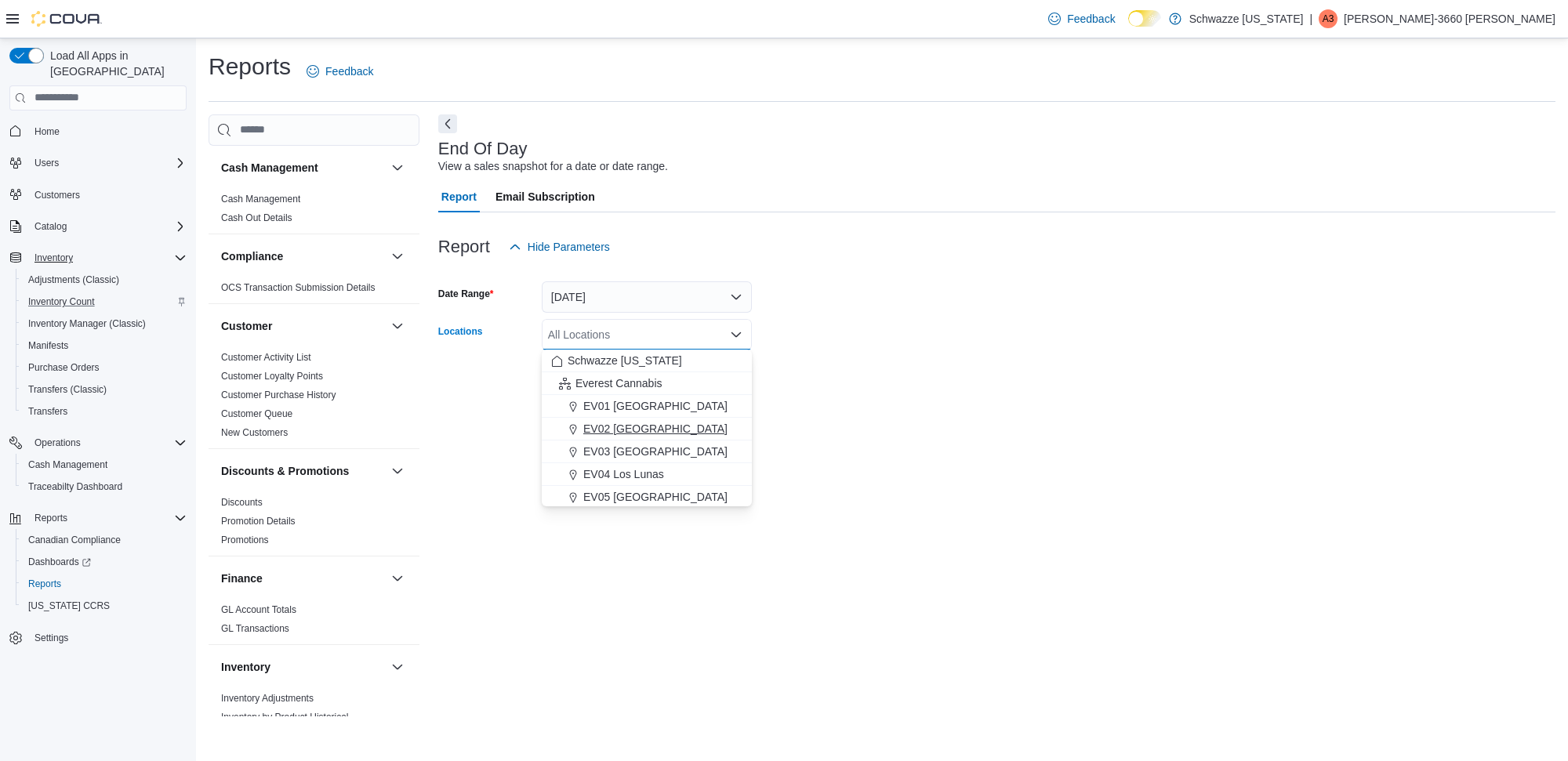
click at [638, 433] on span "EV02 [GEOGRAPHIC_DATA]" at bounding box center [655, 428] width 145 height 15
click at [1027, 456] on div "End Of Day View a sales snapshot for a date or date range. Report Email Subscri…" at bounding box center [997, 416] width 1117 height 602
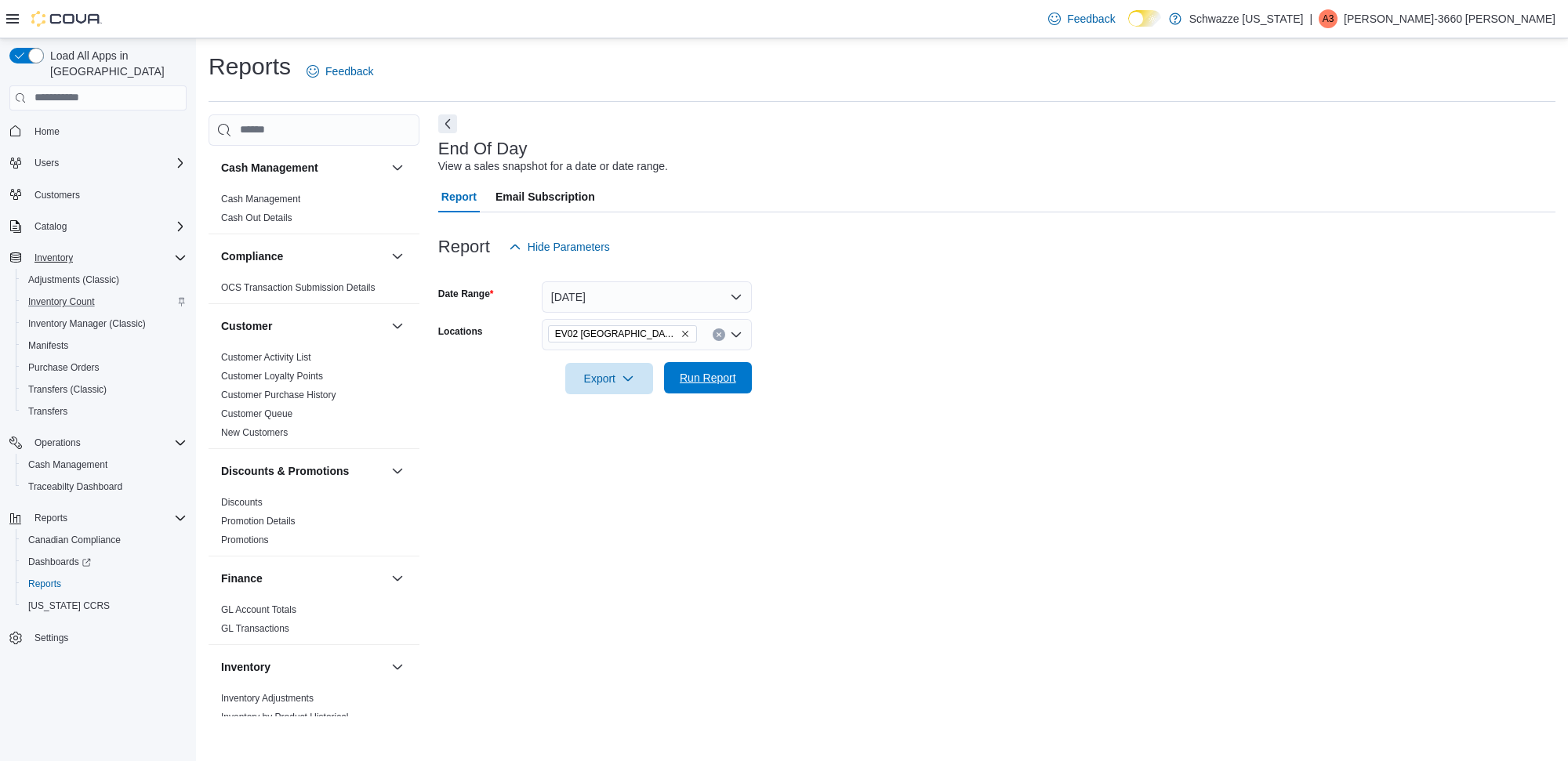
click at [725, 382] on span "Run Report" at bounding box center [708, 377] width 56 height 15
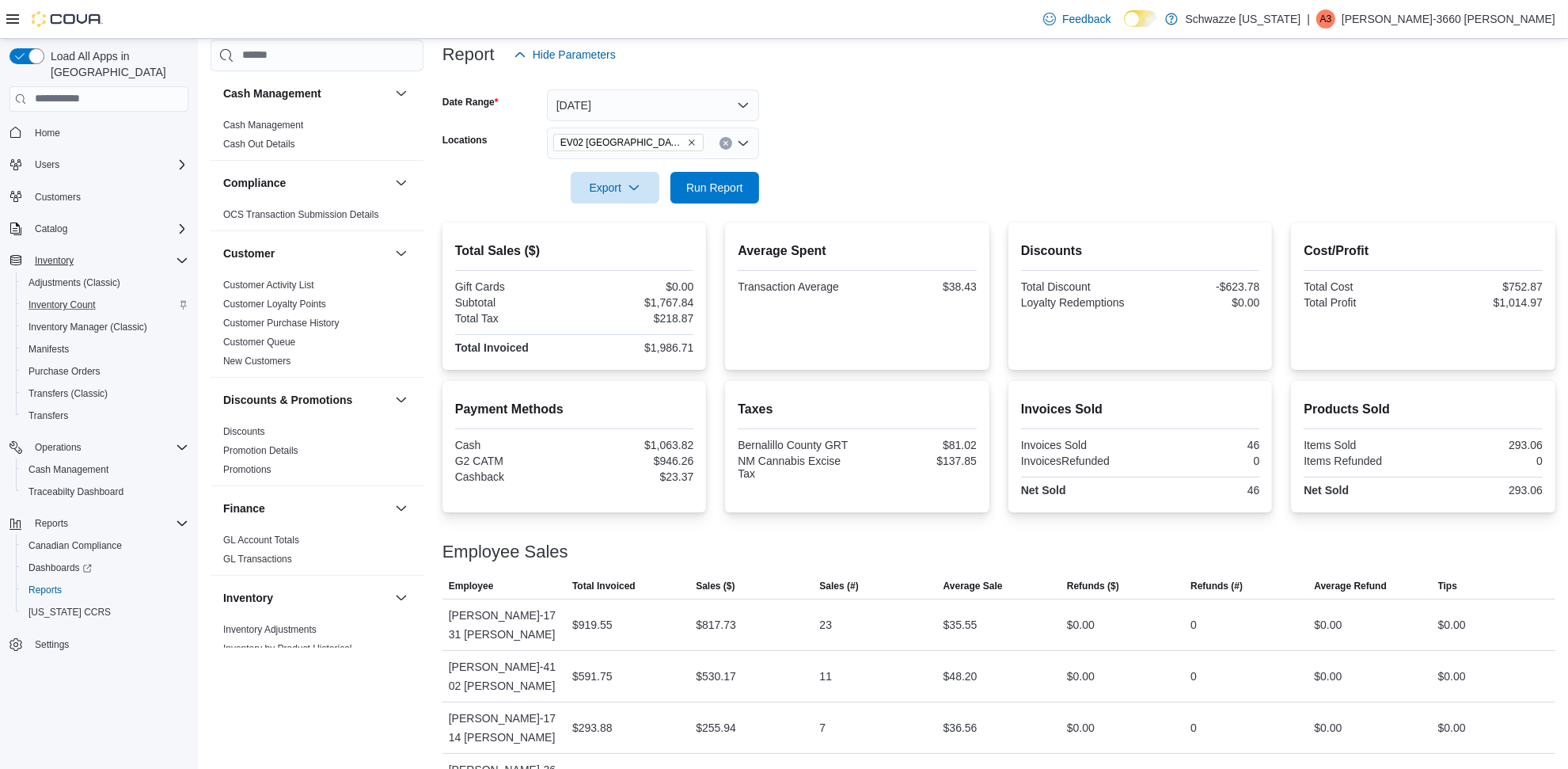
scroll to position [198, 0]
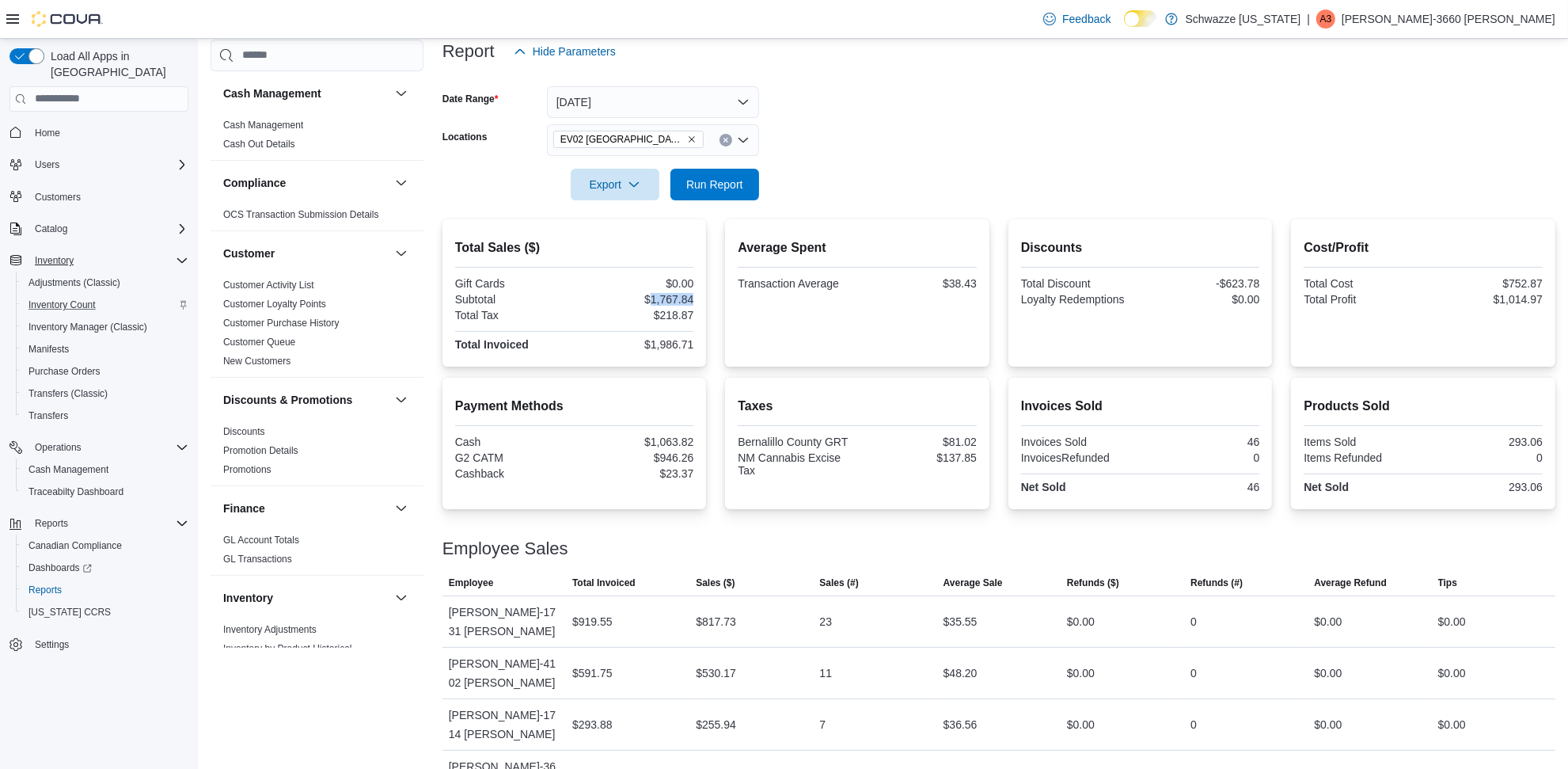
drag, startPoint x: 651, startPoint y: 298, endPoint x: 698, endPoint y: 295, distance: 47.1
click at [698, 295] on div "Total Sales ($) Gift Cards $0.00 Subtotal $1,767.84 Total Tax $218.87 Total Inv…" at bounding box center [575, 293] width 265 height 147
